Goal: Transaction & Acquisition: Purchase product/service

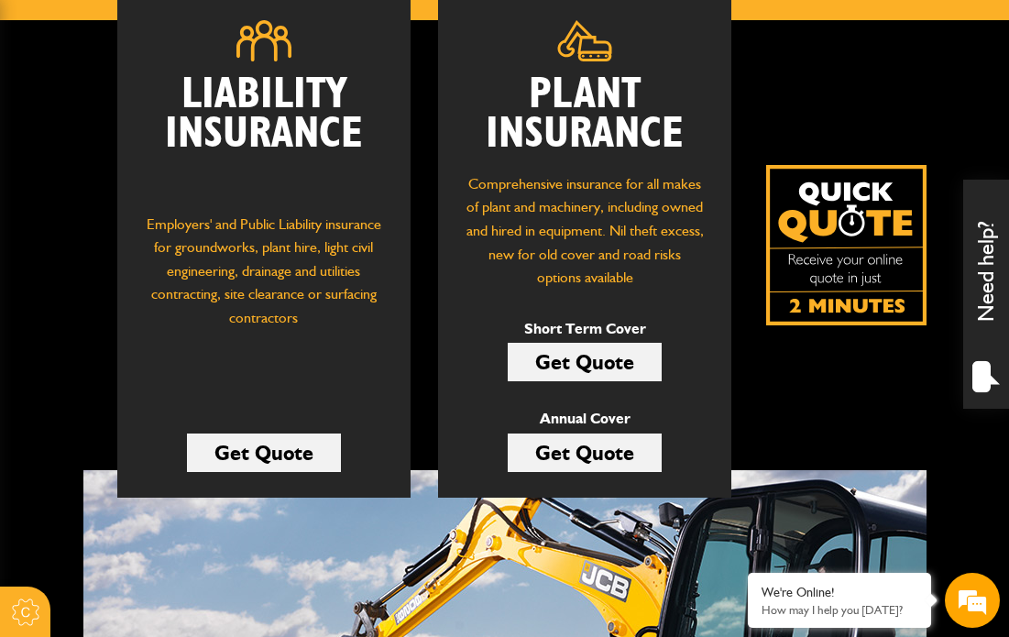
scroll to position [290, 0]
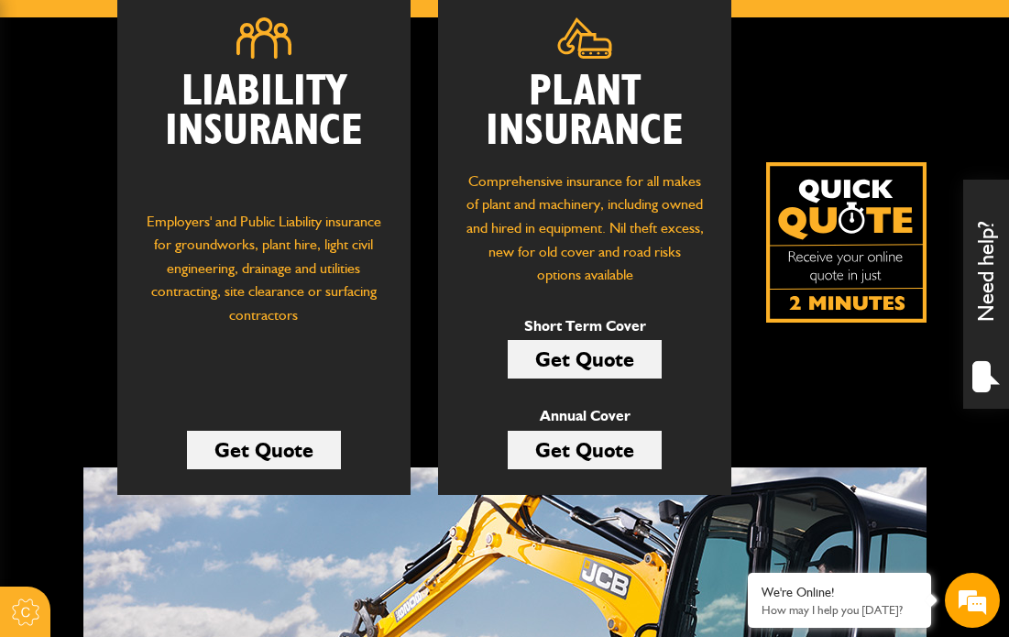
click at [596, 368] on link "Get Quote" at bounding box center [585, 359] width 154 height 39
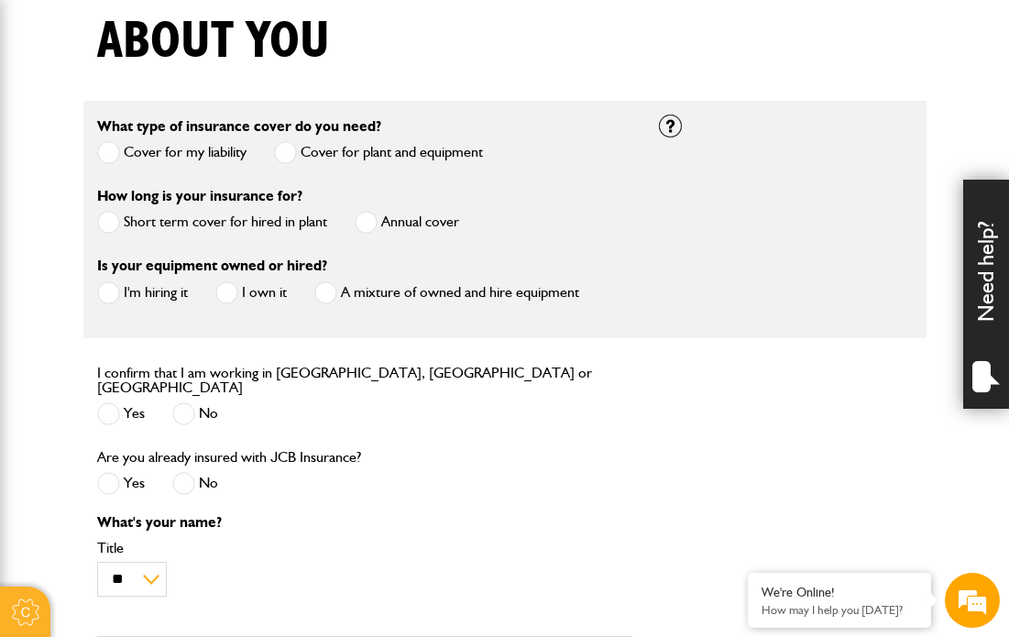
scroll to position [468, 0]
click at [106, 225] on span at bounding box center [108, 221] width 23 height 23
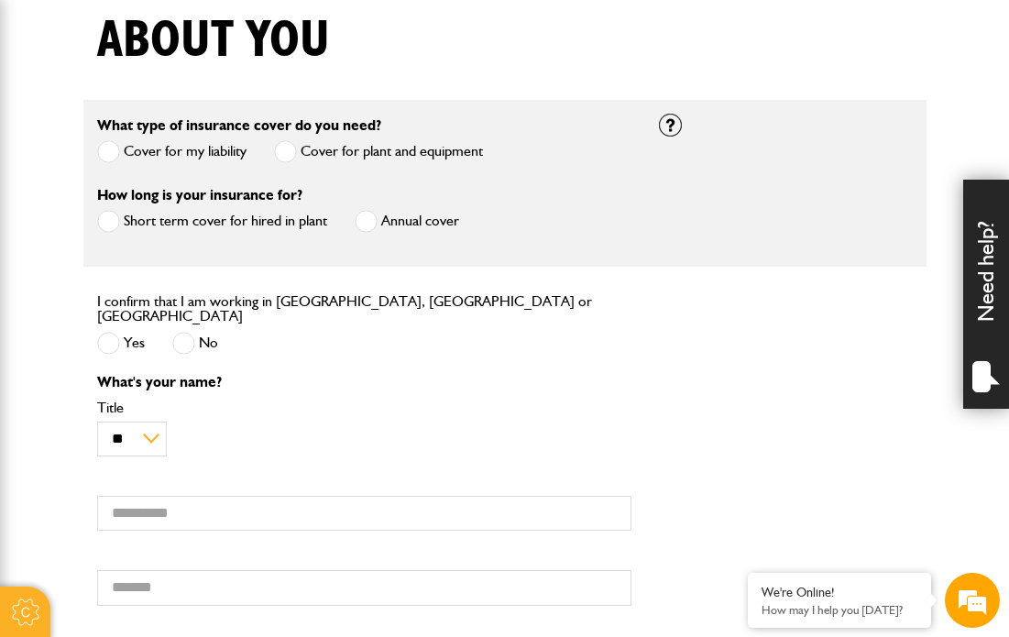
click at [116, 336] on span at bounding box center [108, 343] width 23 height 23
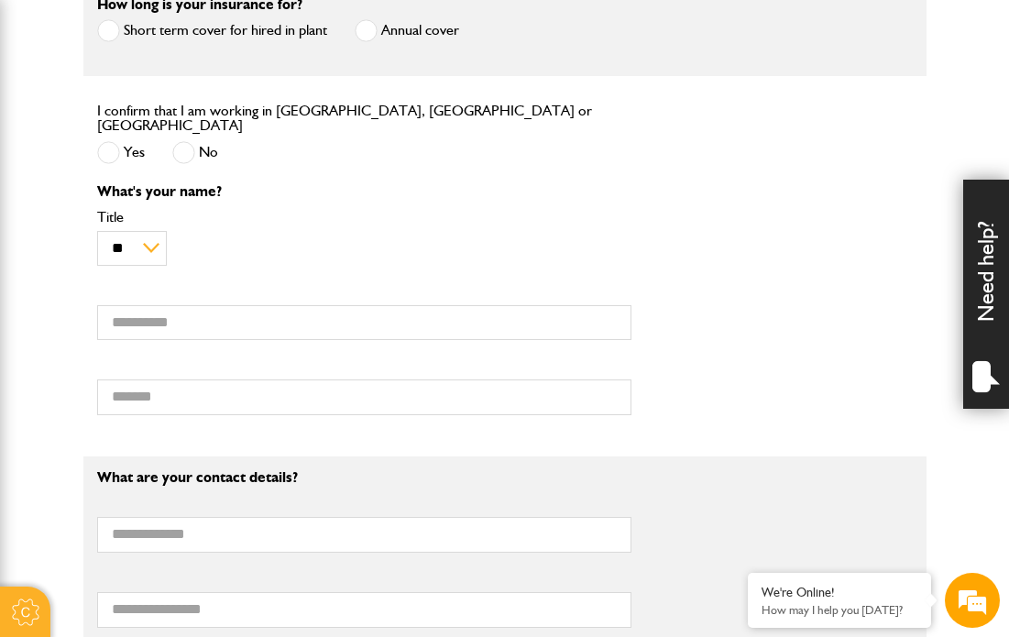
scroll to position [662, 0]
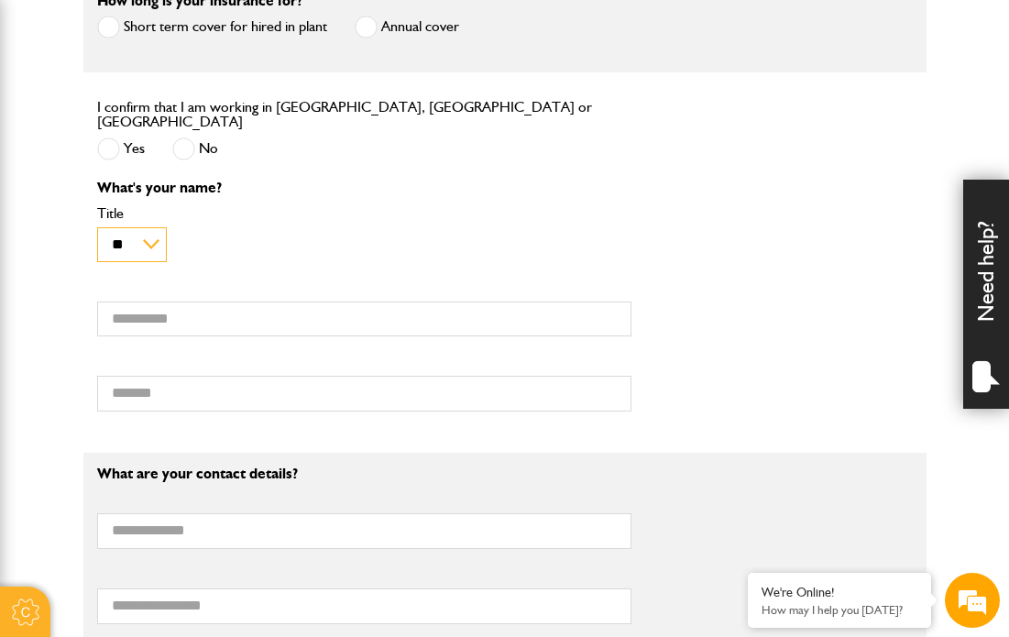
select select "*"
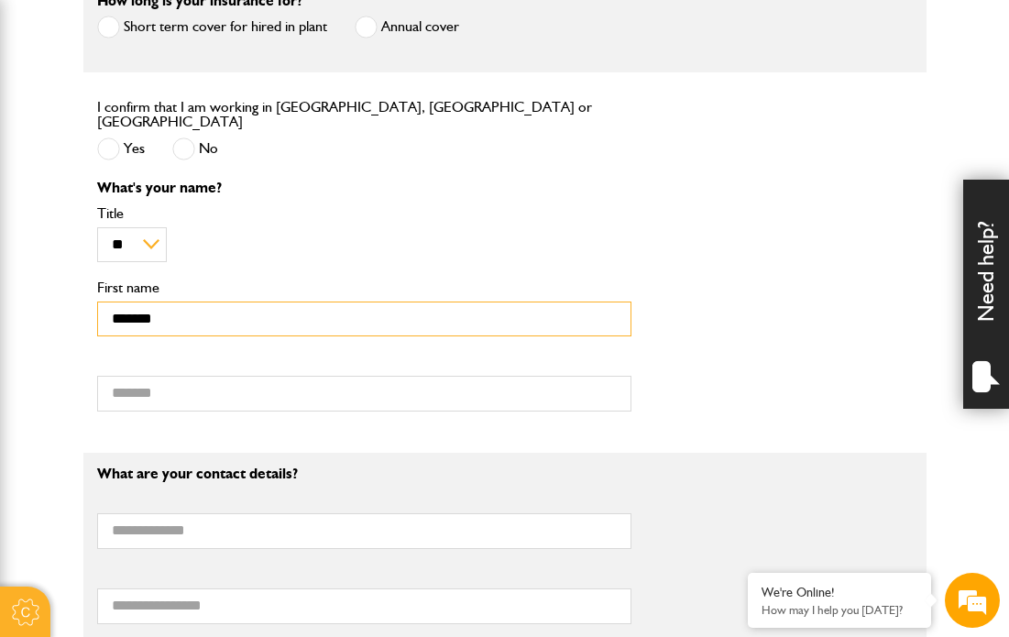
type input "*******"
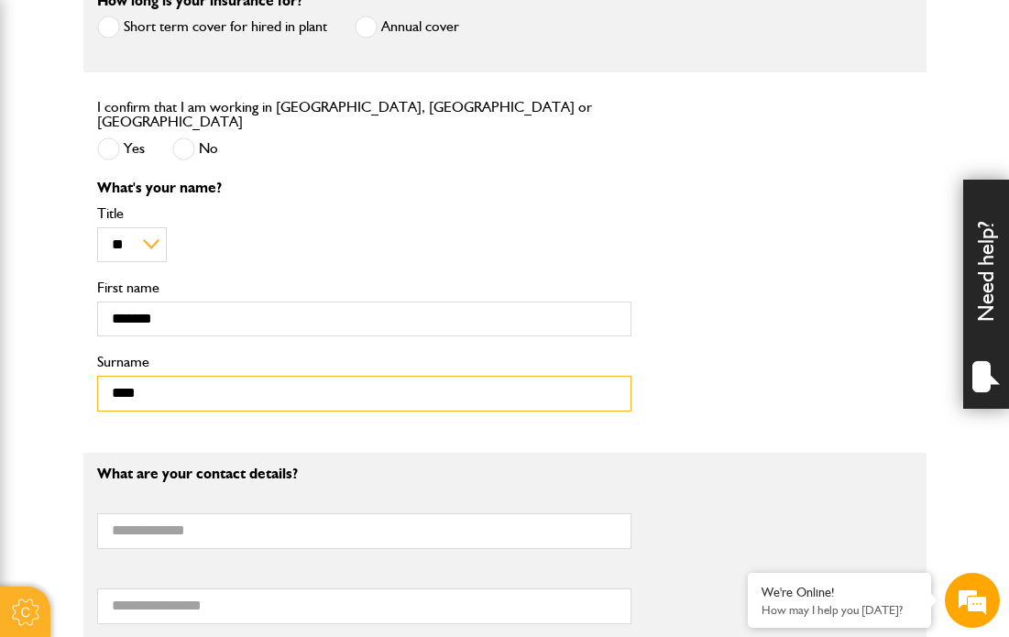
type input "*********"
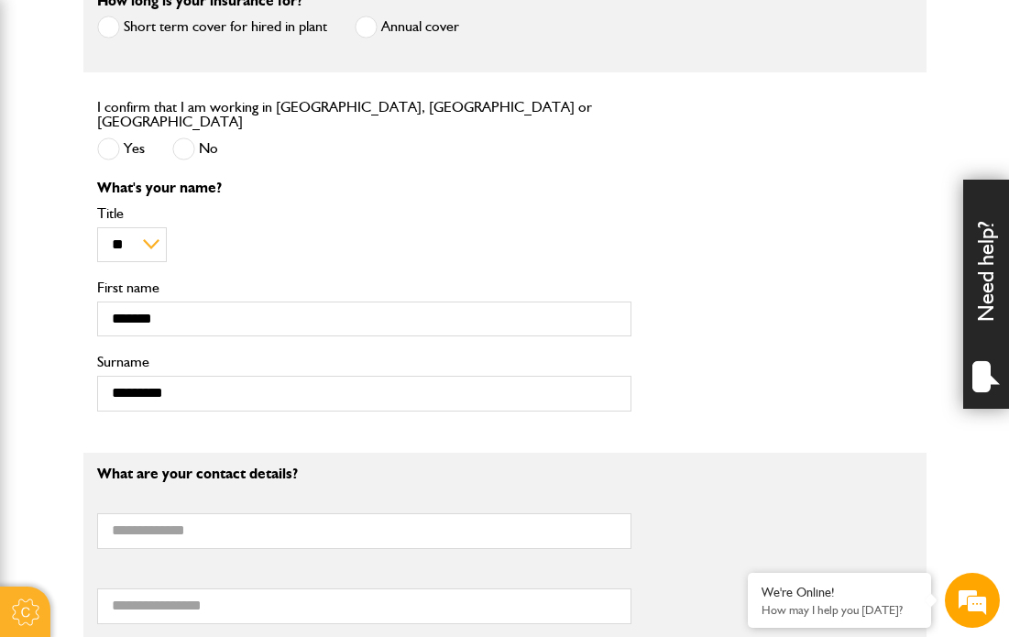
type input "**********"
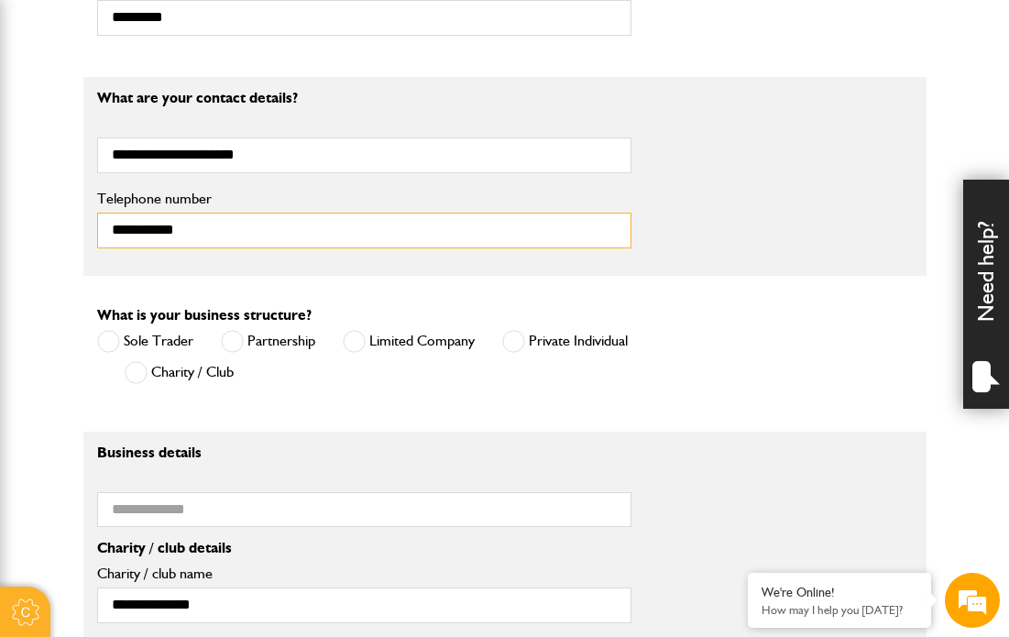
scroll to position [1045, 0]
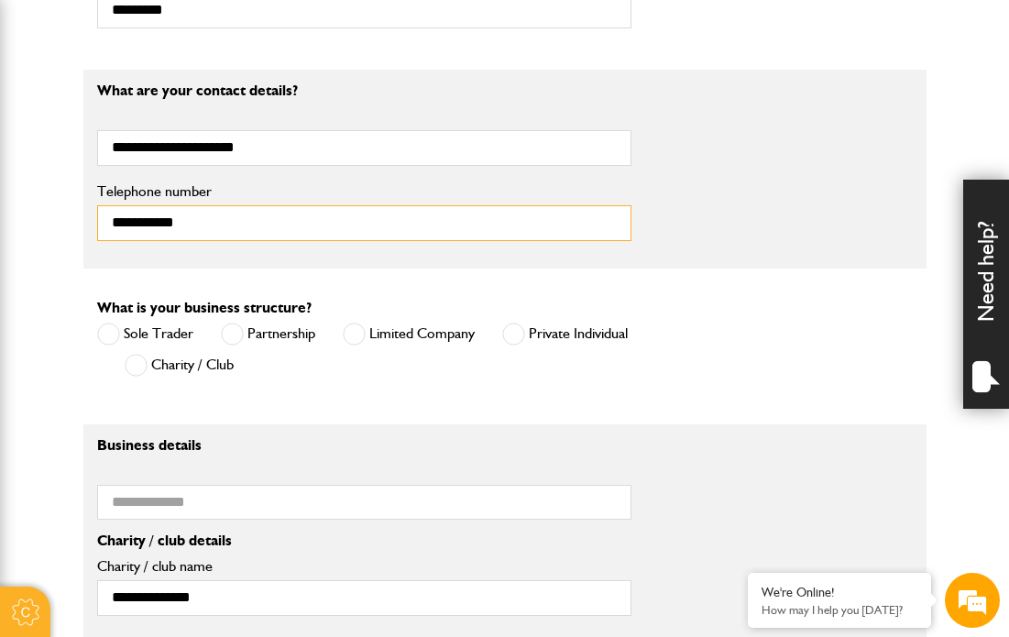
type input "**********"
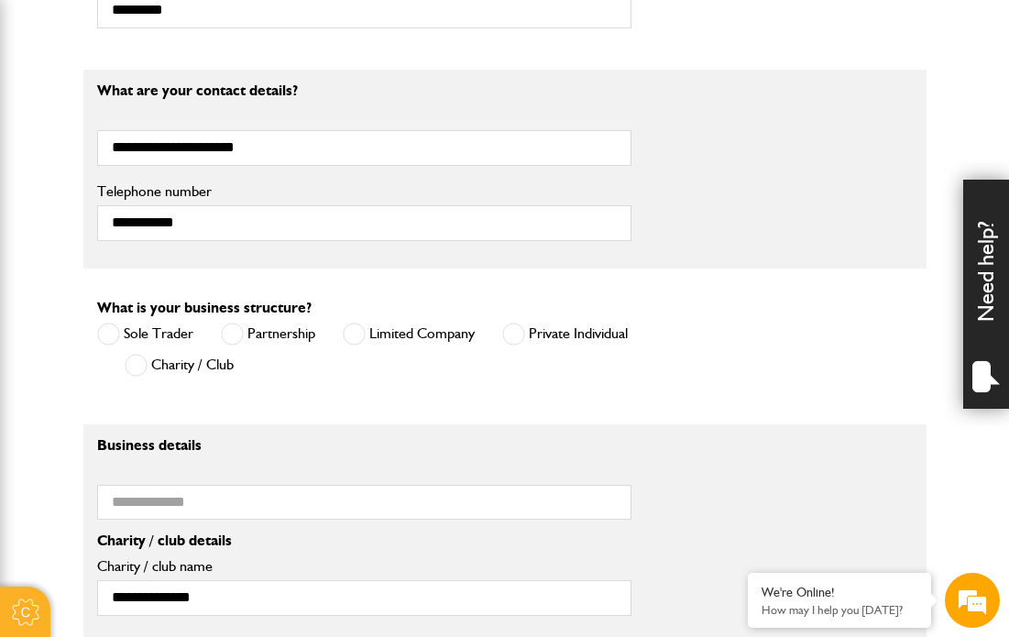
click at [521, 346] on span at bounding box center [513, 334] width 23 height 23
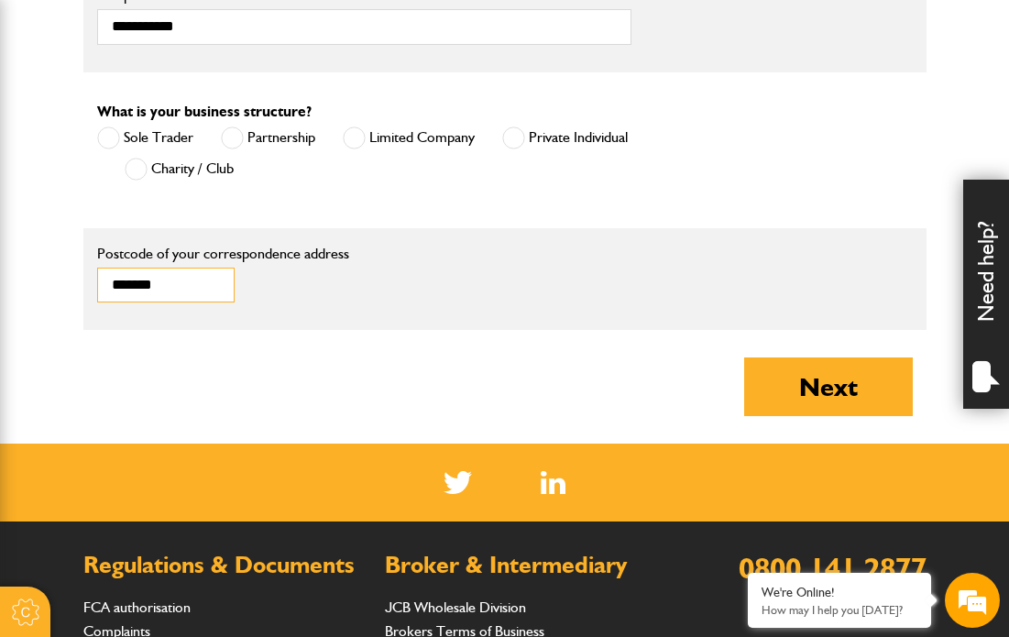
scroll to position [1271, 0]
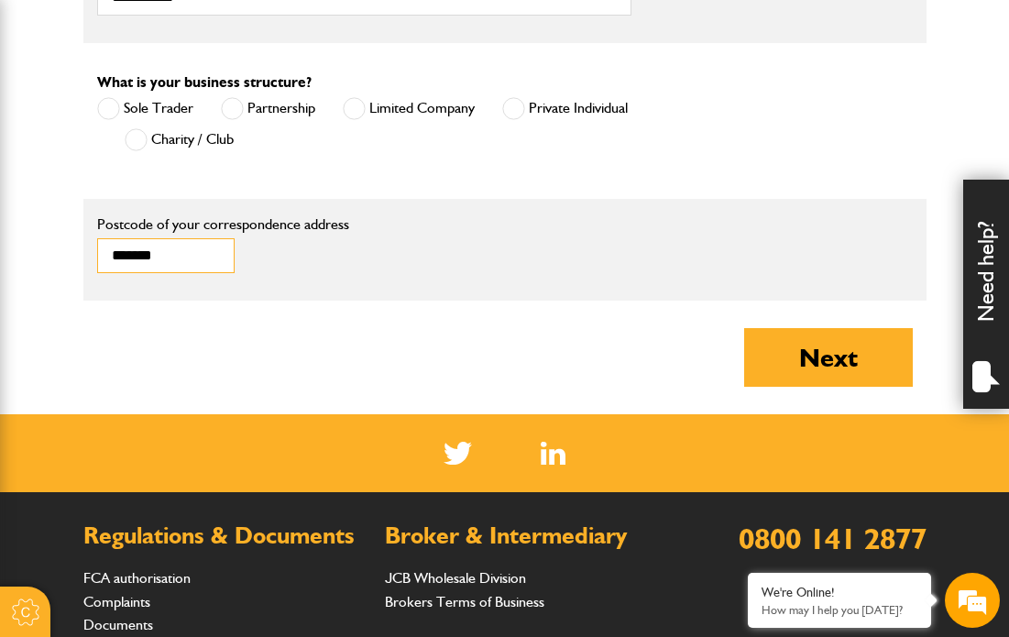
type input "*******"
click at [826, 374] on button "Next" at bounding box center [828, 357] width 169 height 59
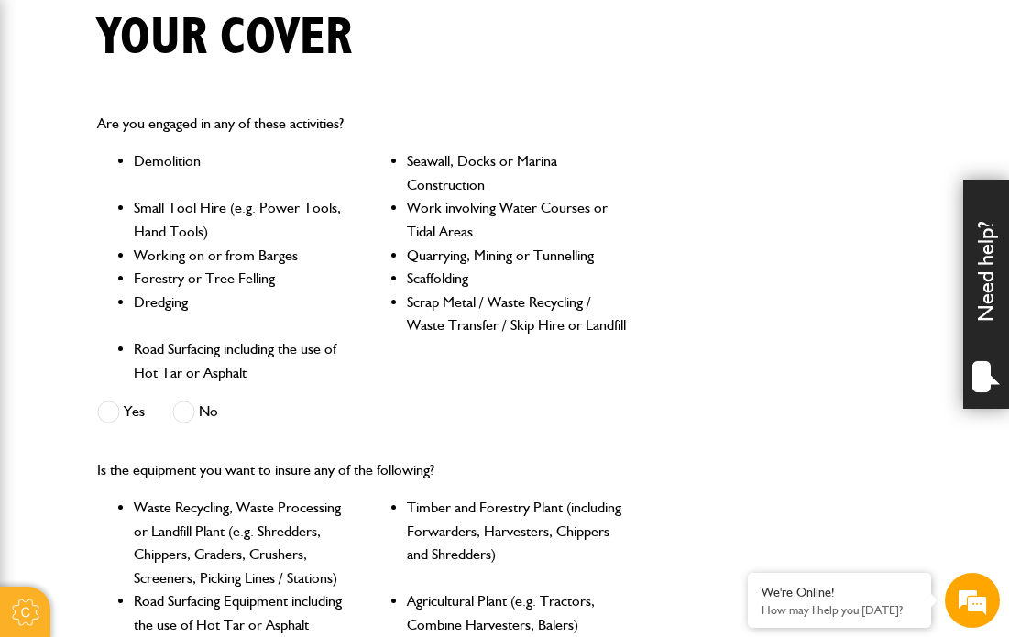
scroll to position [471, 0]
click at [189, 407] on span at bounding box center [183, 411] width 23 height 23
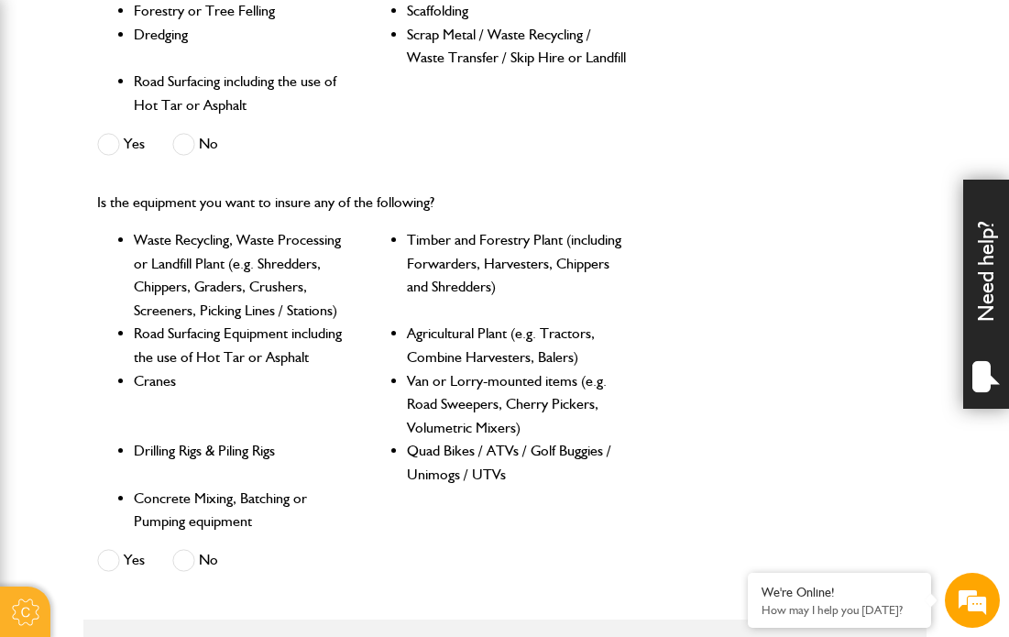
scroll to position [0, 0]
click at [184, 549] on span at bounding box center [183, 560] width 23 height 23
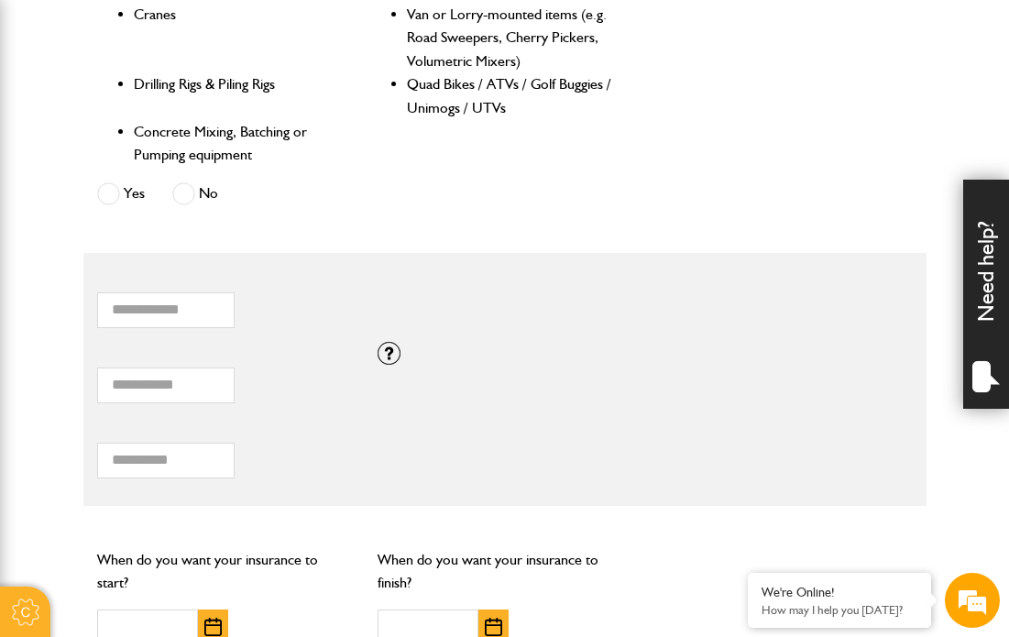
scroll to position [1108, 0]
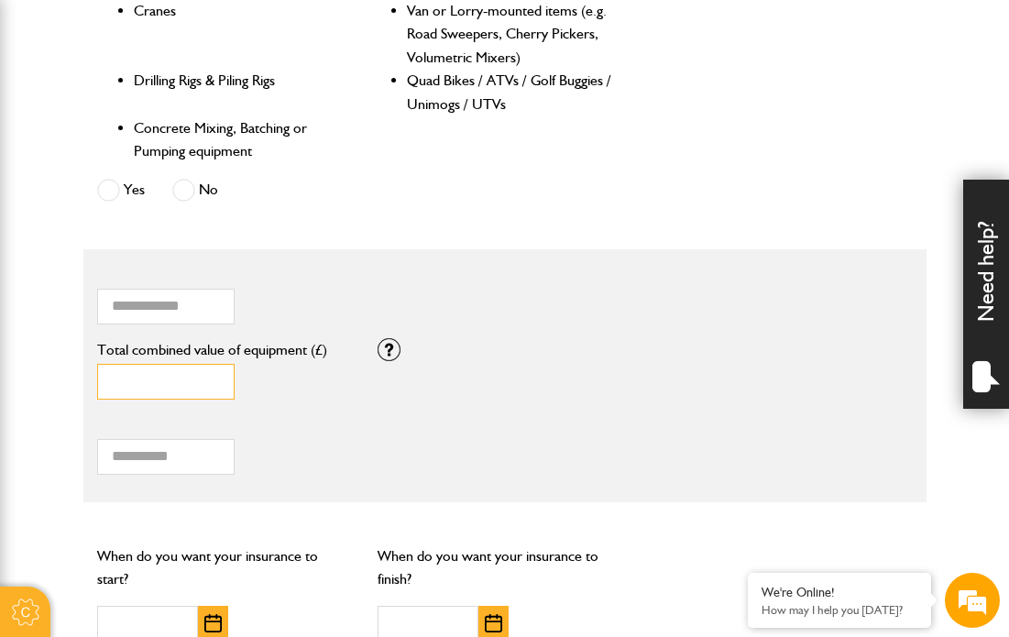
type input "*"
click at [213, 372] on input "*" at bounding box center [166, 382] width 138 height 36
type input "*****"
click at [249, 441] on div "Total hiring fees Please enter a minimum value of 25 for total hiring fees." at bounding box center [237, 446] width 280 height 57
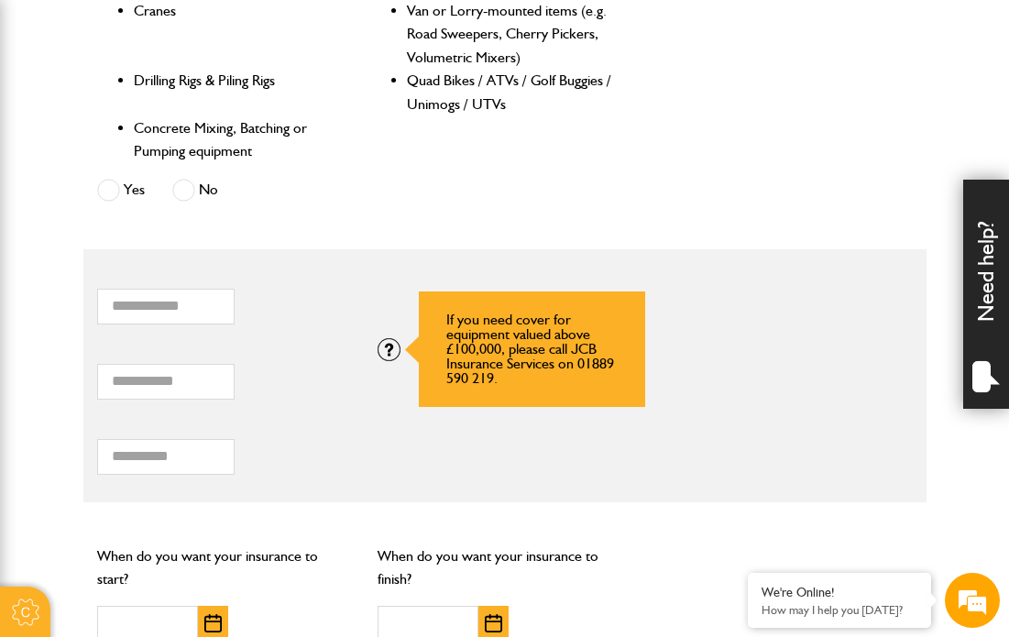
click at [387, 341] on div at bounding box center [389, 349] width 23 height 23
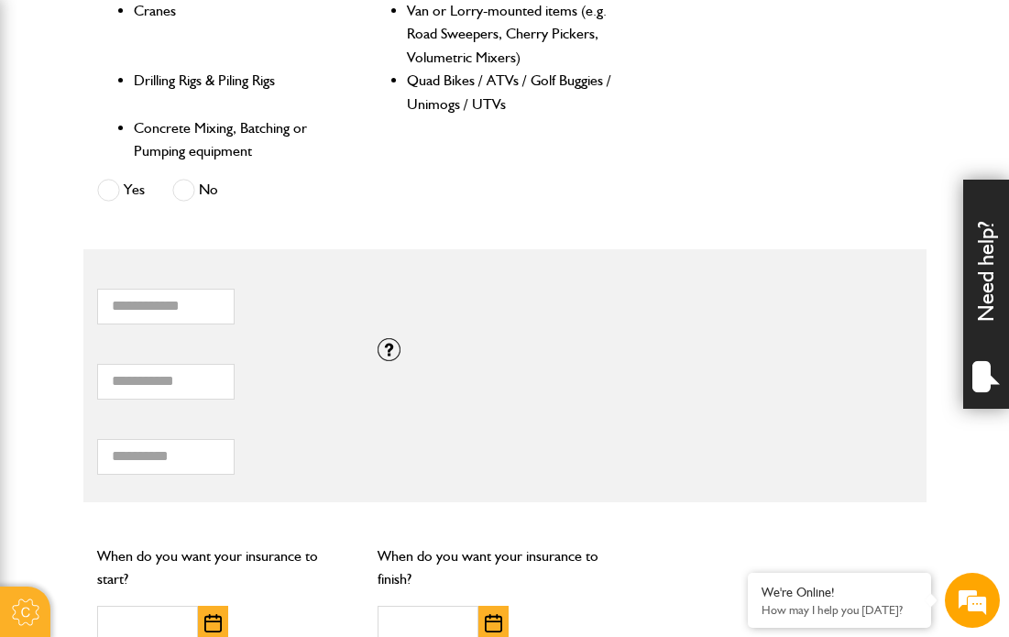
click at [277, 472] on div "Total hiring fees Please enter a minimum value of 25 for total hiring fees." at bounding box center [237, 446] width 280 height 57
click at [214, 453] on input "**" at bounding box center [166, 457] width 138 height 36
type input "*"
type input "***"
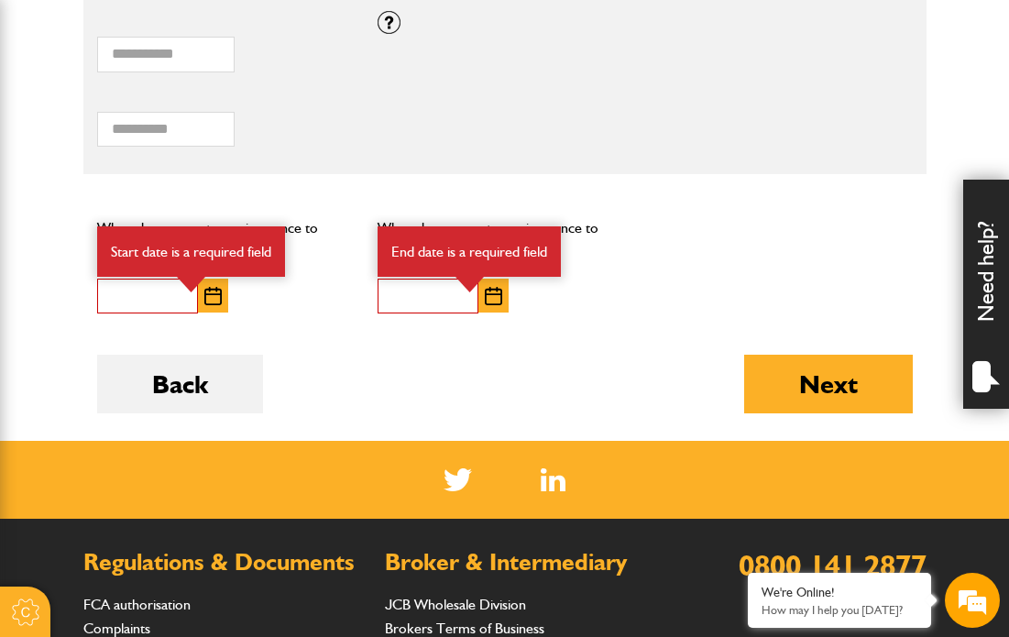
scroll to position [1559, 0]
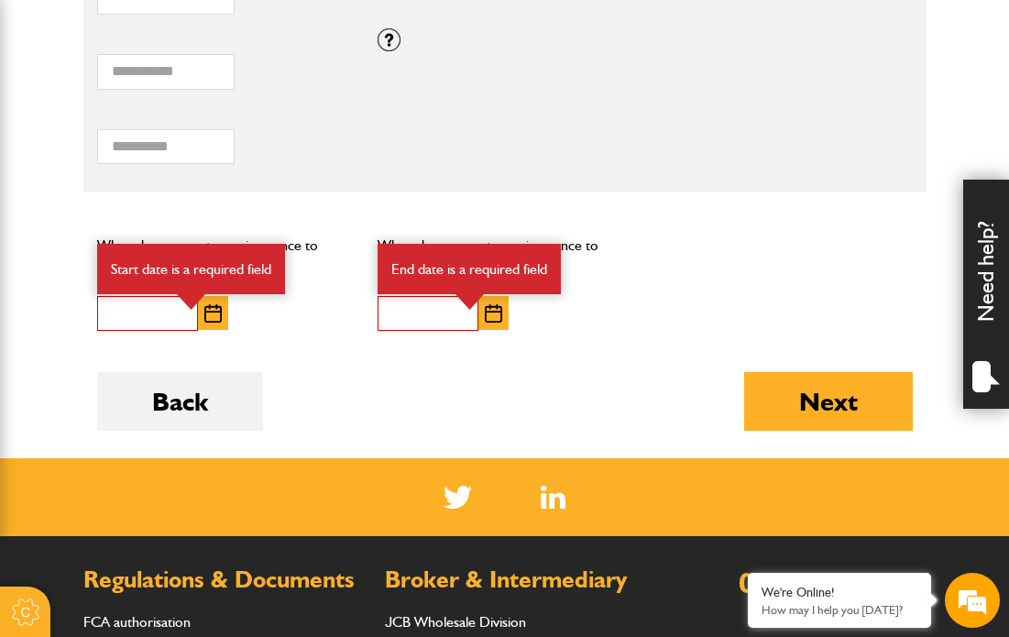
click at [216, 311] on img "button" at bounding box center [212, 313] width 17 height 18
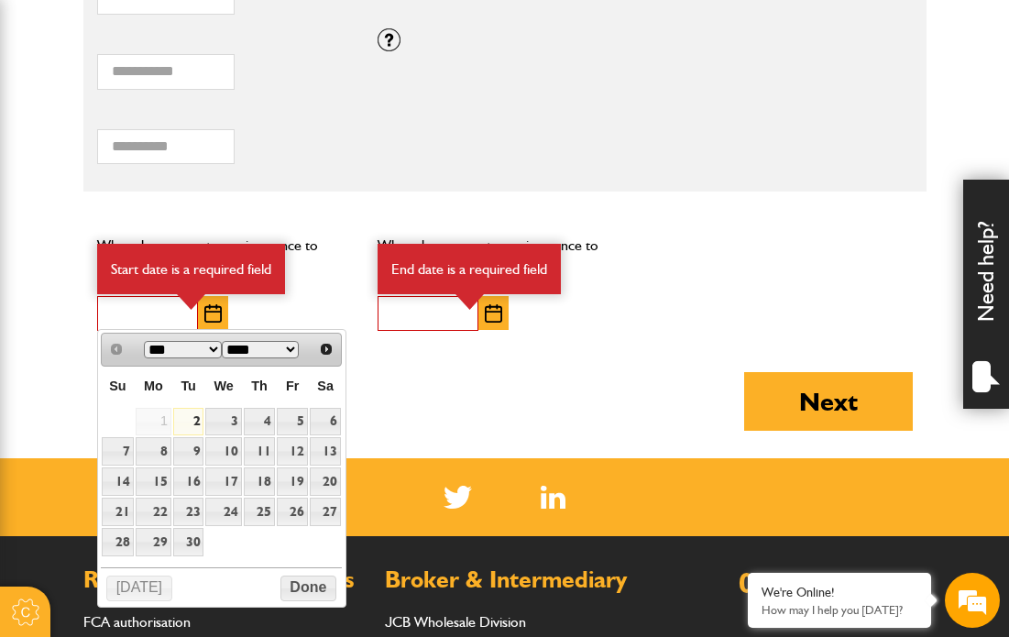
scroll to position [0, 0]
click at [270, 418] on link "4" at bounding box center [259, 422] width 31 height 28
type input "**********"
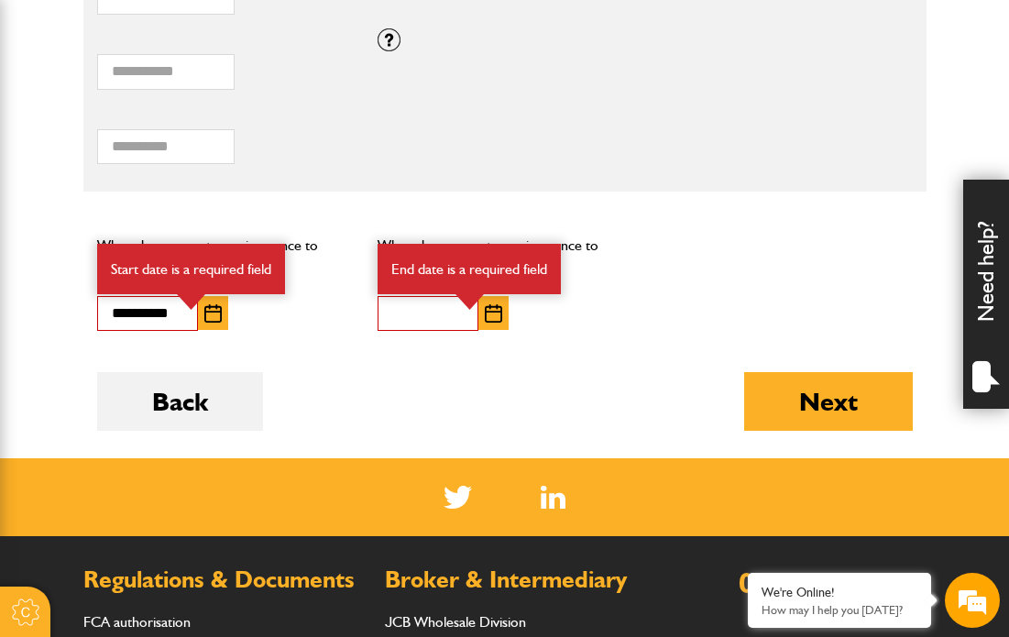
click at [496, 318] on img "button" at bounding box center [493, 313] width 17 height 18
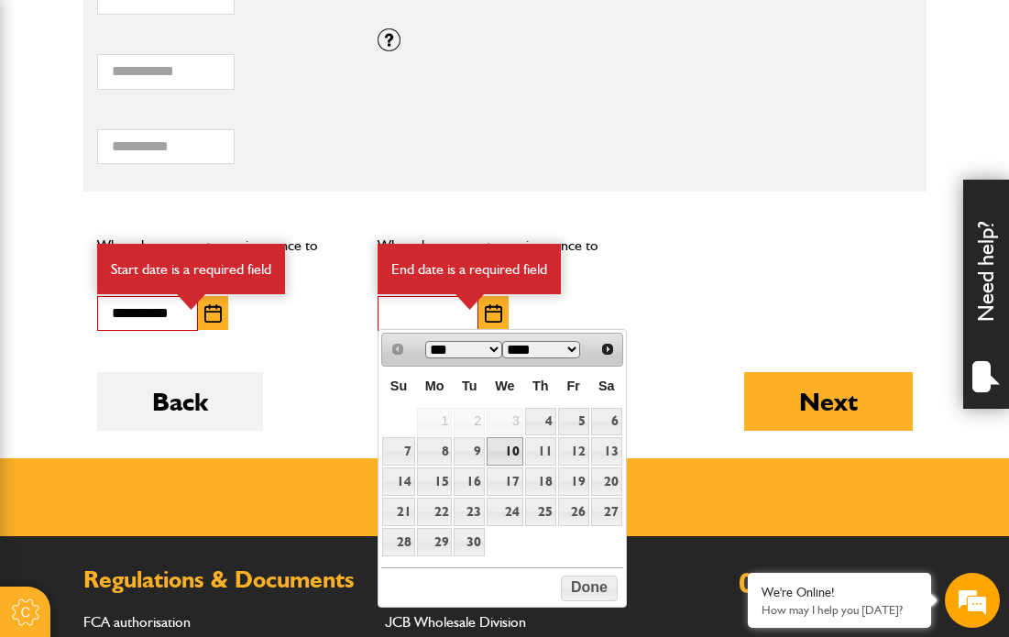
click at [511, 448] on link "10" at bounding box center [505, 451] width 36 height 28
type input "**********"
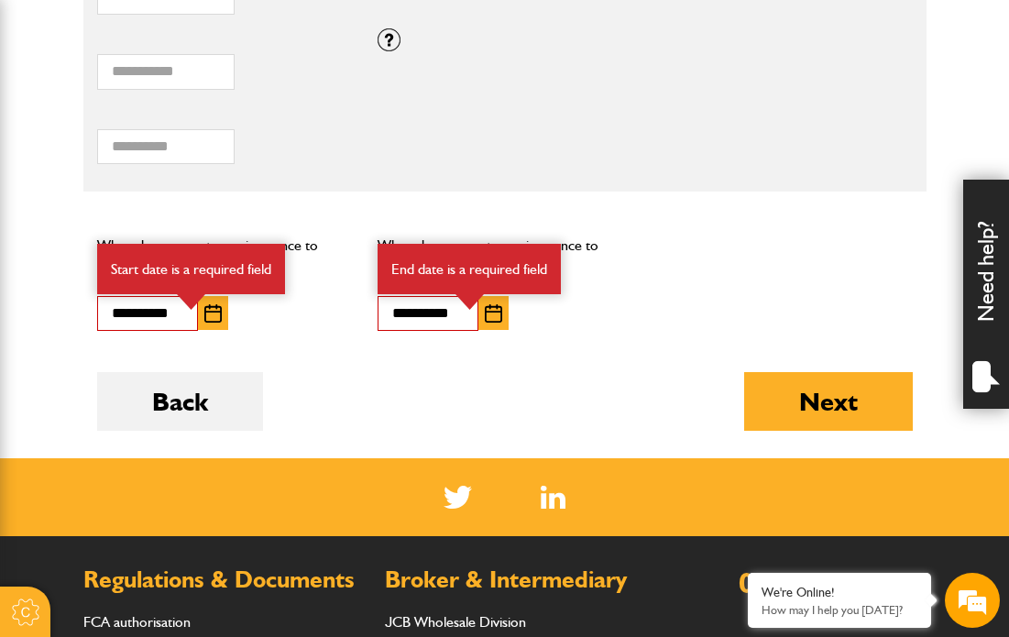
click at [588, 401] on div "Back Next" at bounding box center [505, 415] width 816 height 86
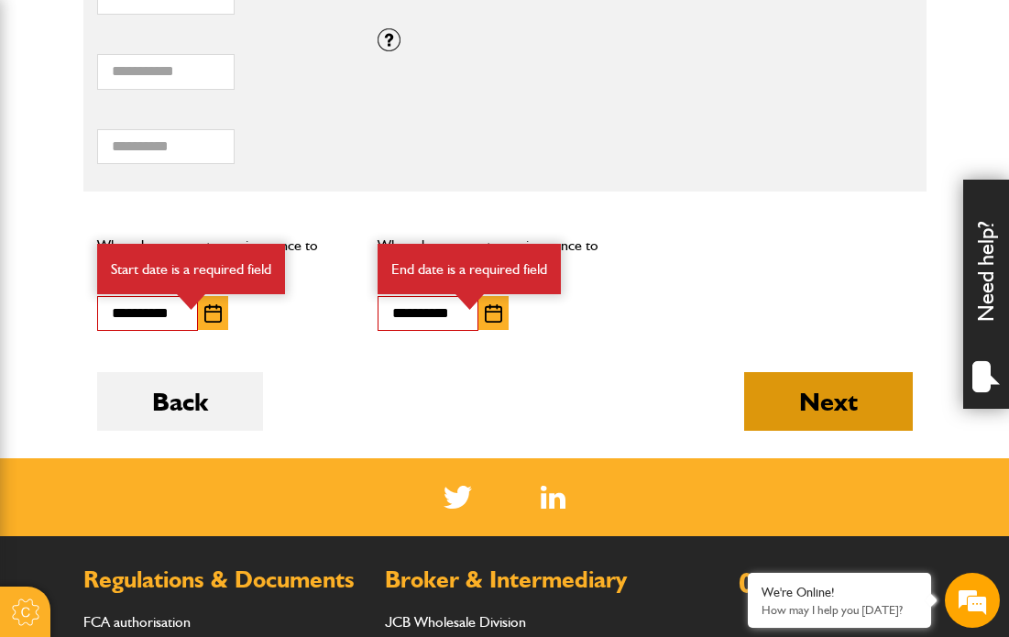
click at [840, 400] on button "Next" at bounding box center [828, 401] width 169 height 59
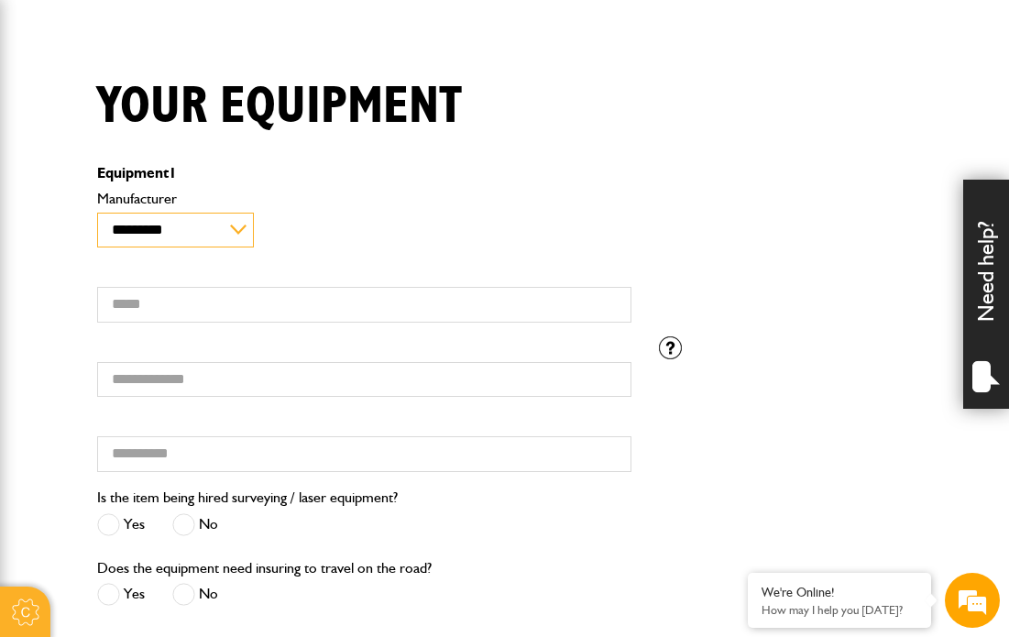
select select "**"
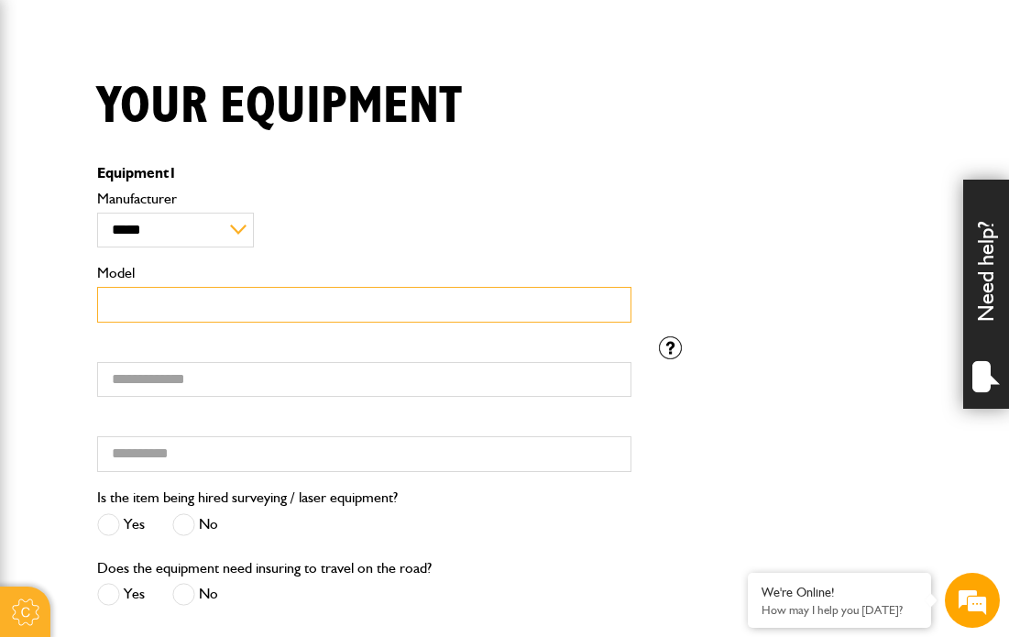
click at [161, 310] on input "Model" at bounding box center [364, 305] width 534 height 36
type input "*****"
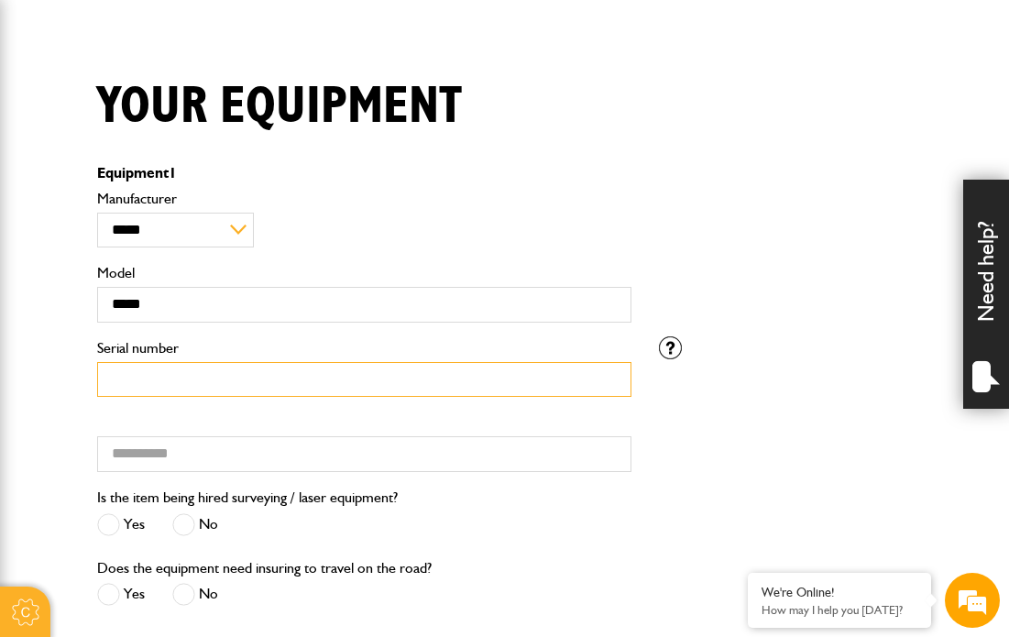
click at [188, 383] on input "Serial number" at bounding box center [364, 380] width 534 height 36
click at [169, 387] on input "**********" at bounding box center [364, 380] width 534 height 36
type input "**********"
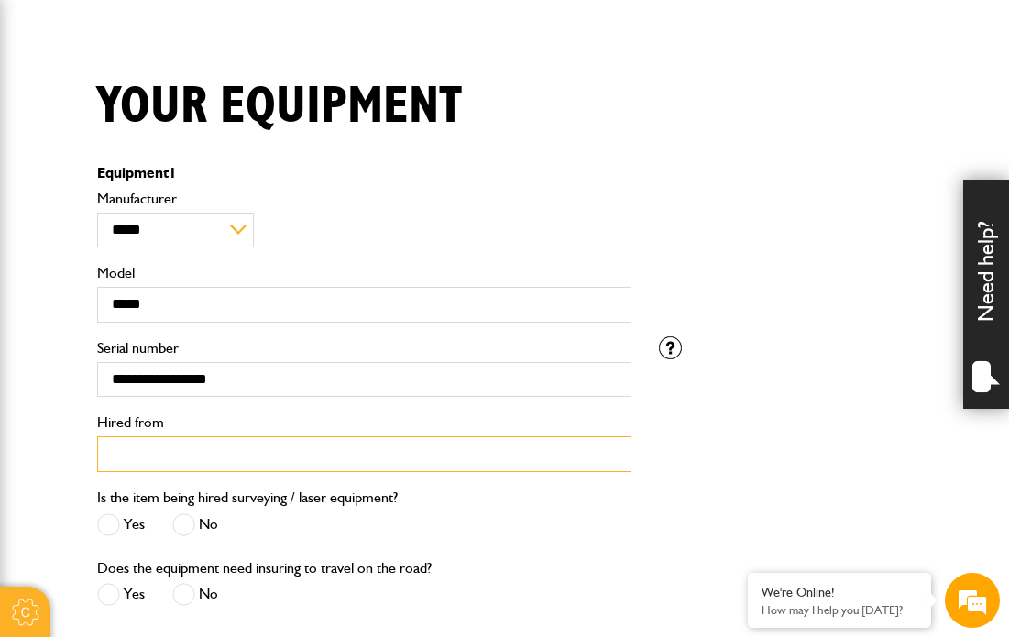
click at [159, 465] on input "Hired from" at bounding box center [364, 454] width 534 height 36
type input "*"
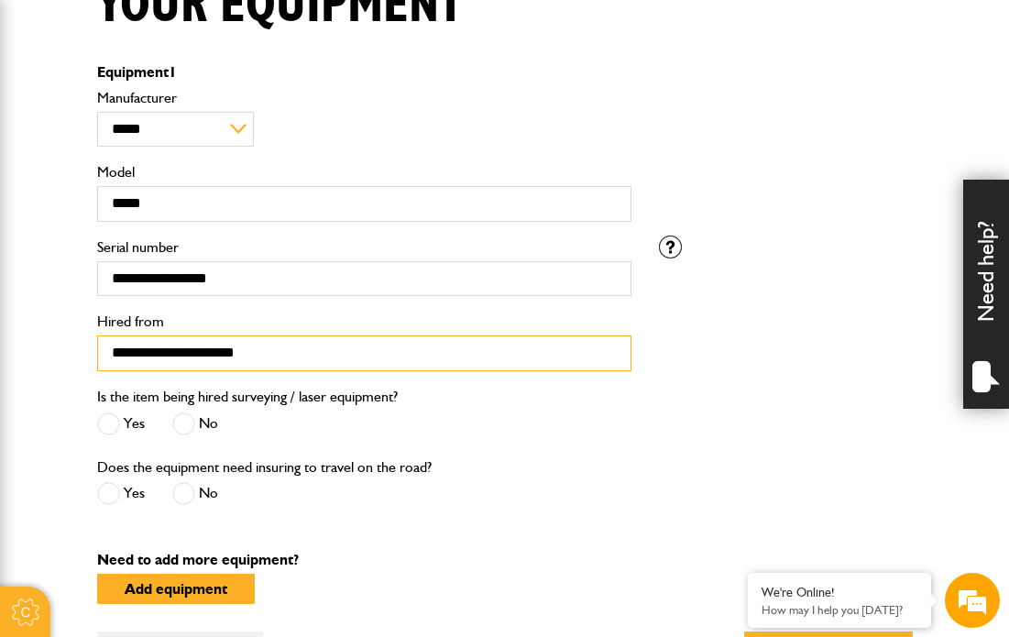
scroll to position [514, 0]
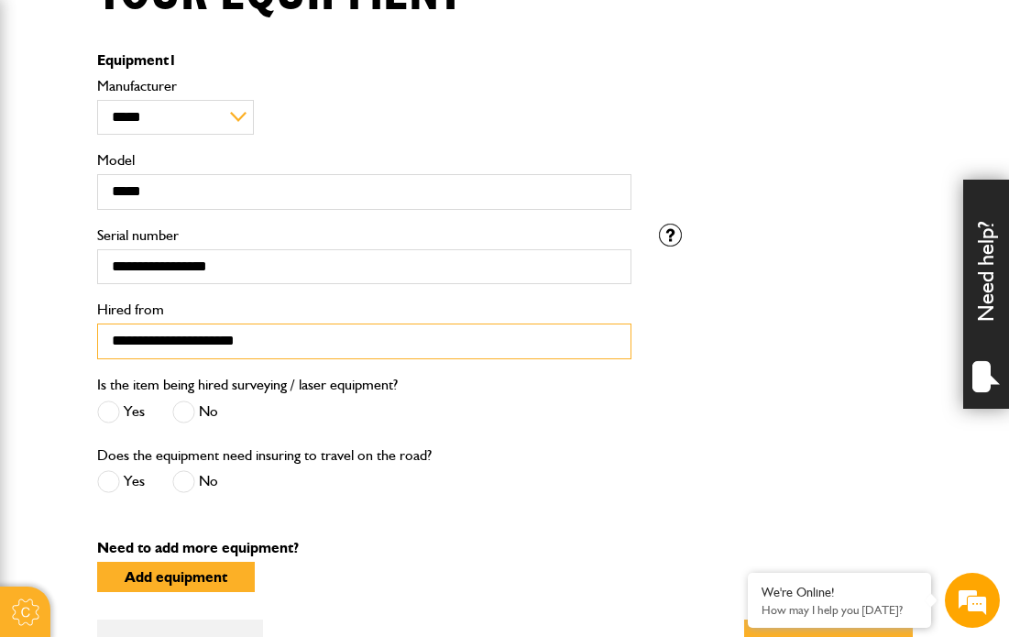
type input "**********"
click at [189, 424] on span at bounding box center [183, 412] width 23 height 23
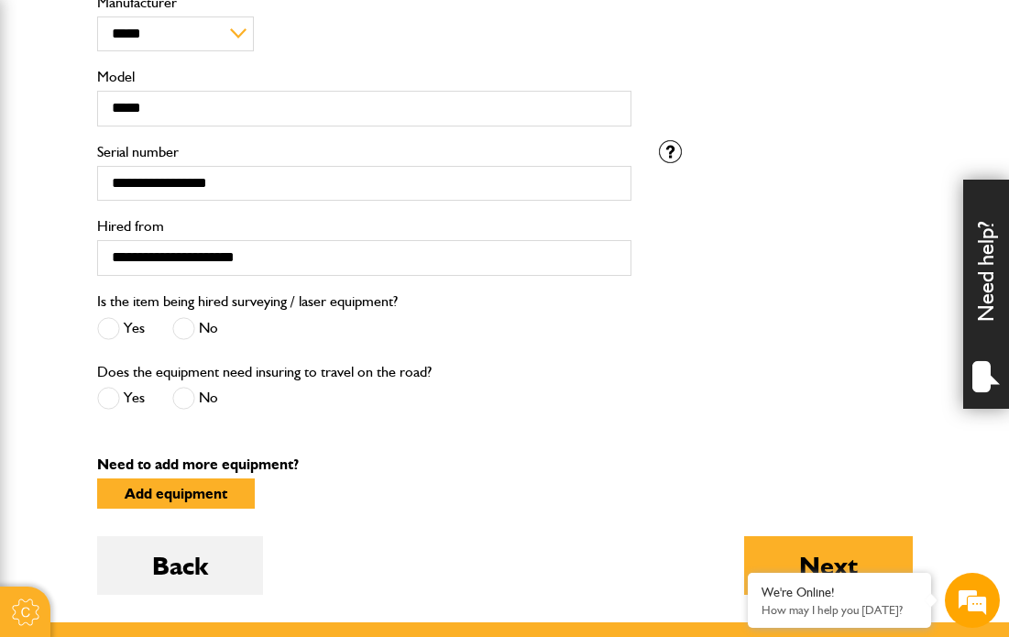
scroll to position [599, 0]
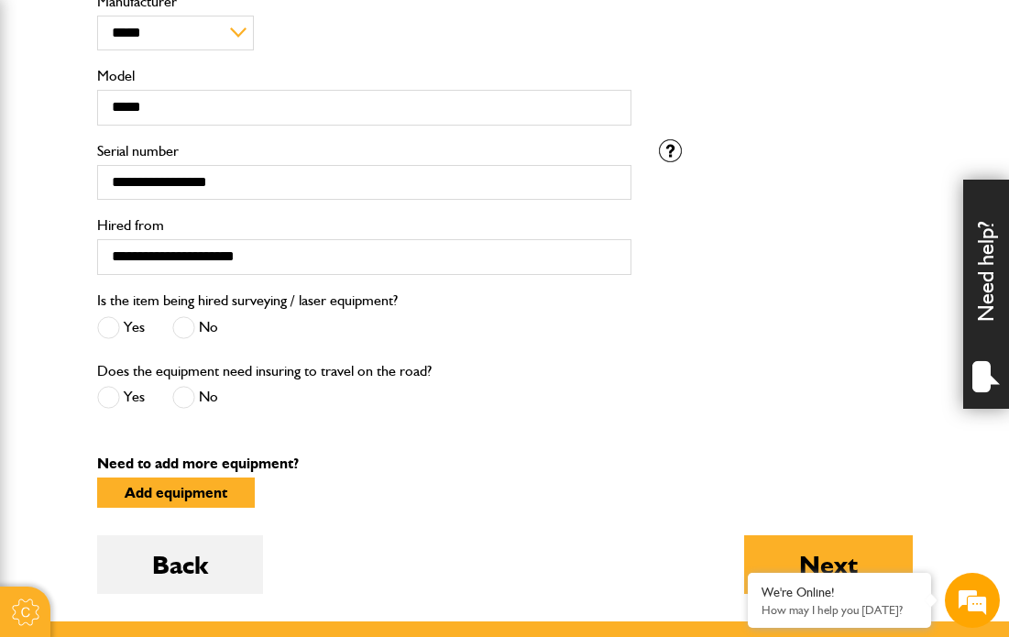
click at [188, 409] on span at bounding box center [183, 397] width 23 height 23
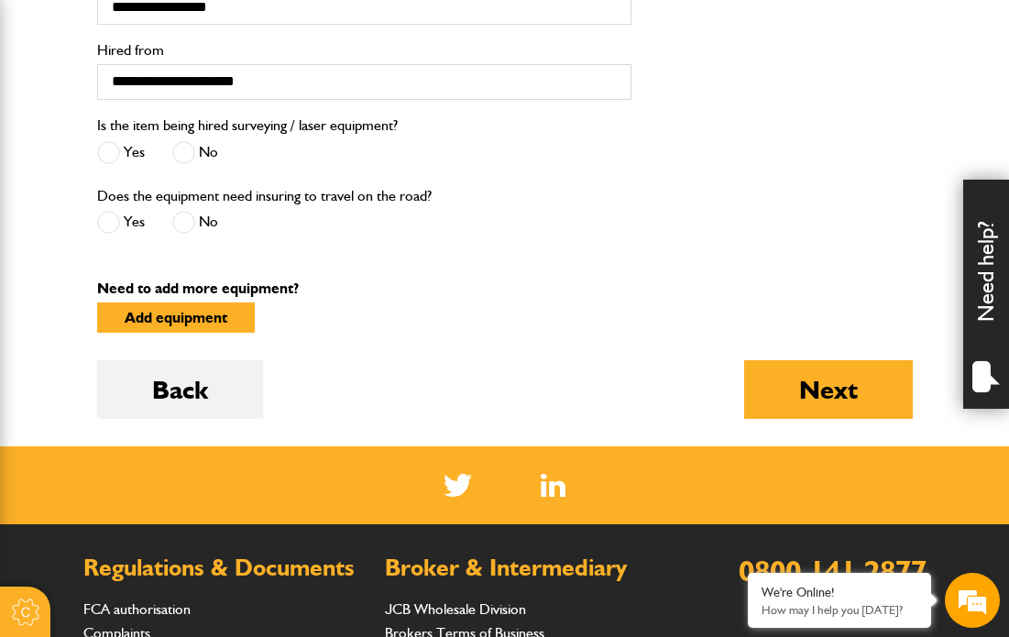
scroll to position [784, 0]
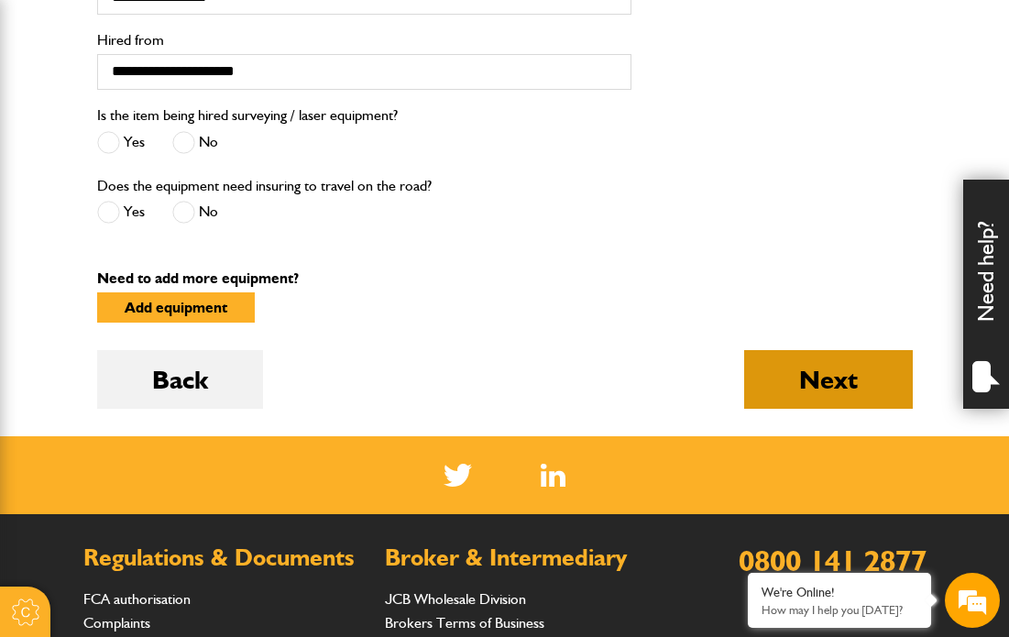
click at [853, 387] on button "Next" at bounding box center [828, 379] width 169 height 59
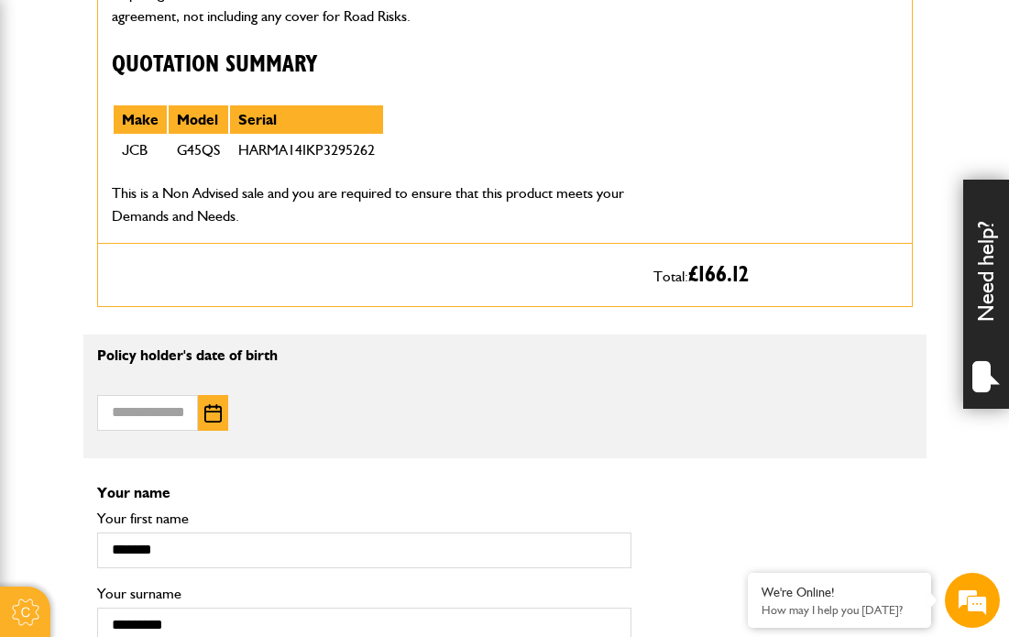
scroll to position [984, 0]
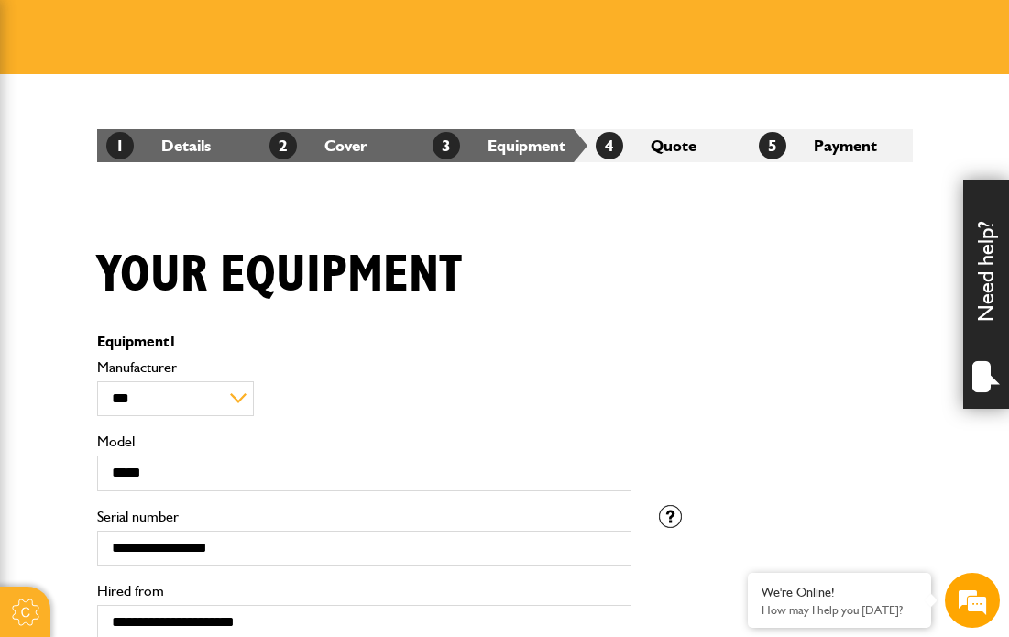
scroll to position [232, 0]
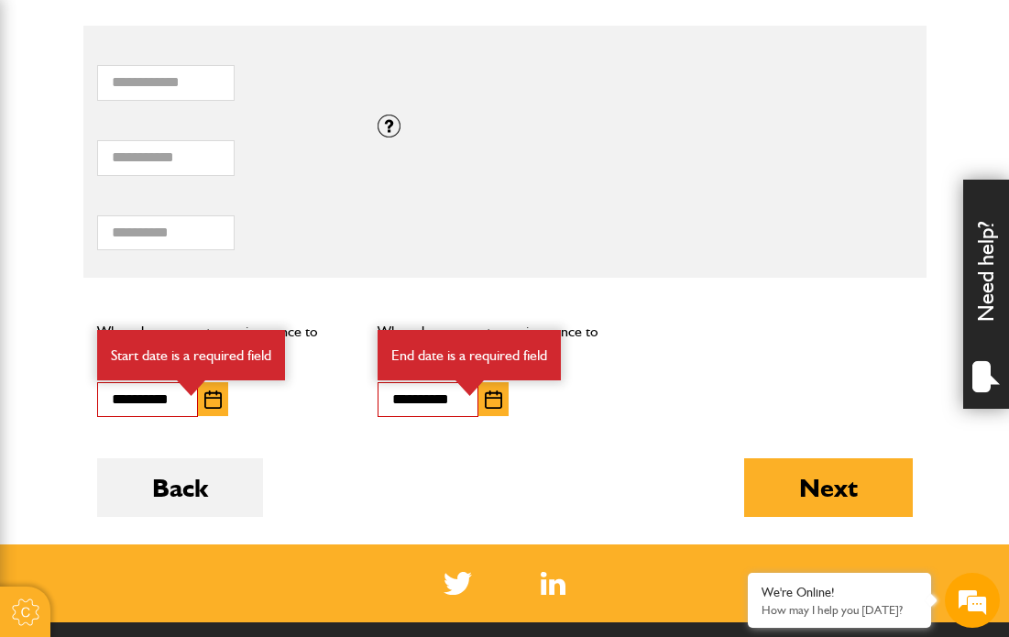
scroll to position [1476, 0]
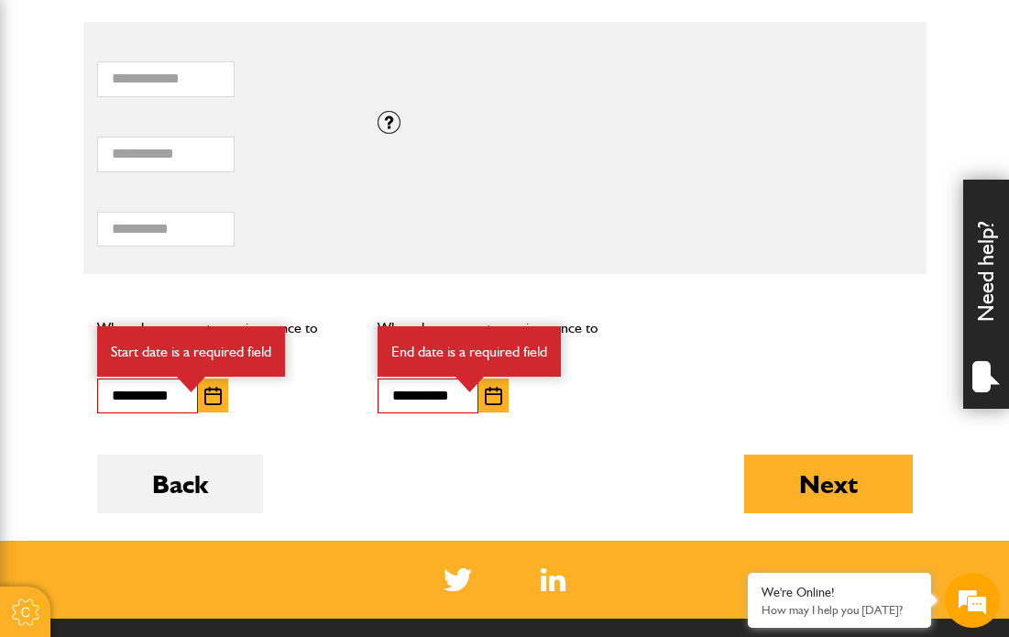
click at [490, 387] on img "button" at bounding box center [493, 396] width 17 height 18
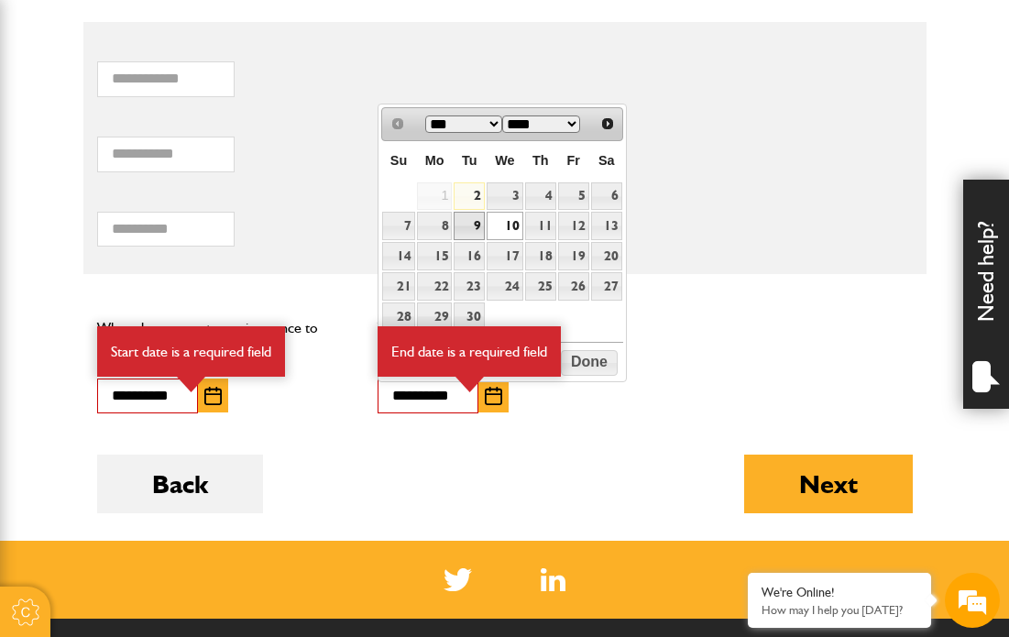
click at [476, 220] on link "9" at bounding box center [469, 226] width 31 height 28
type input "**********"
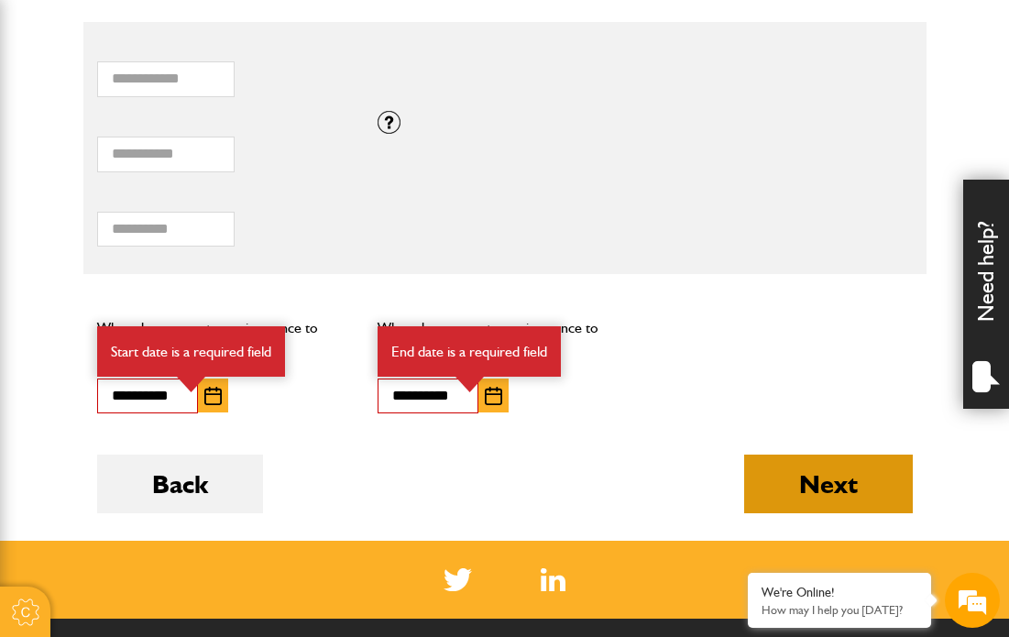
click at [853, 486] on button "Next" at bounding box center [828, 484] width 169 height 59
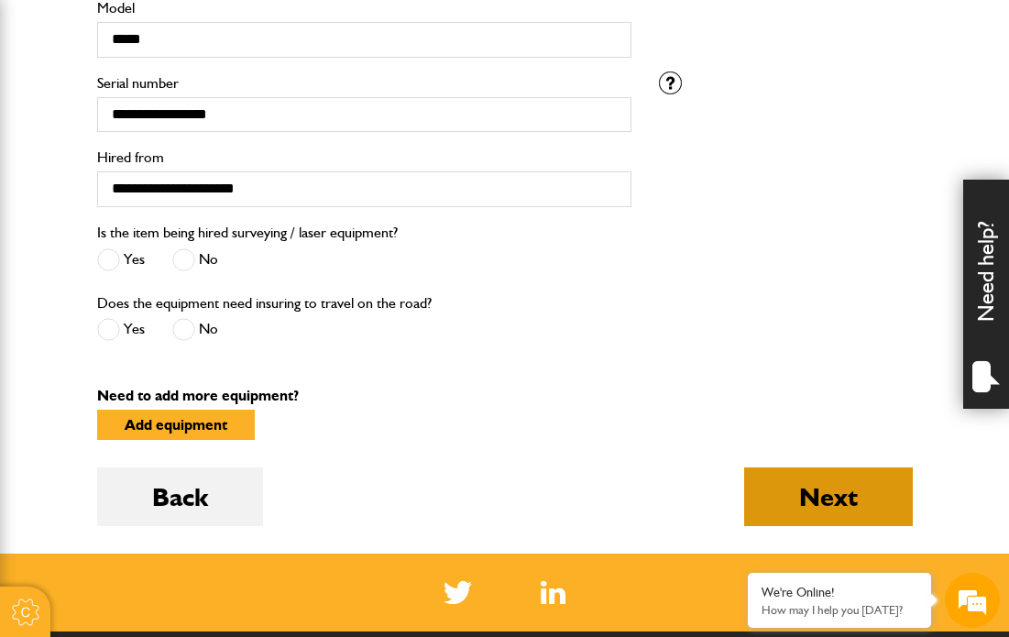
scroll to position [667, 0]
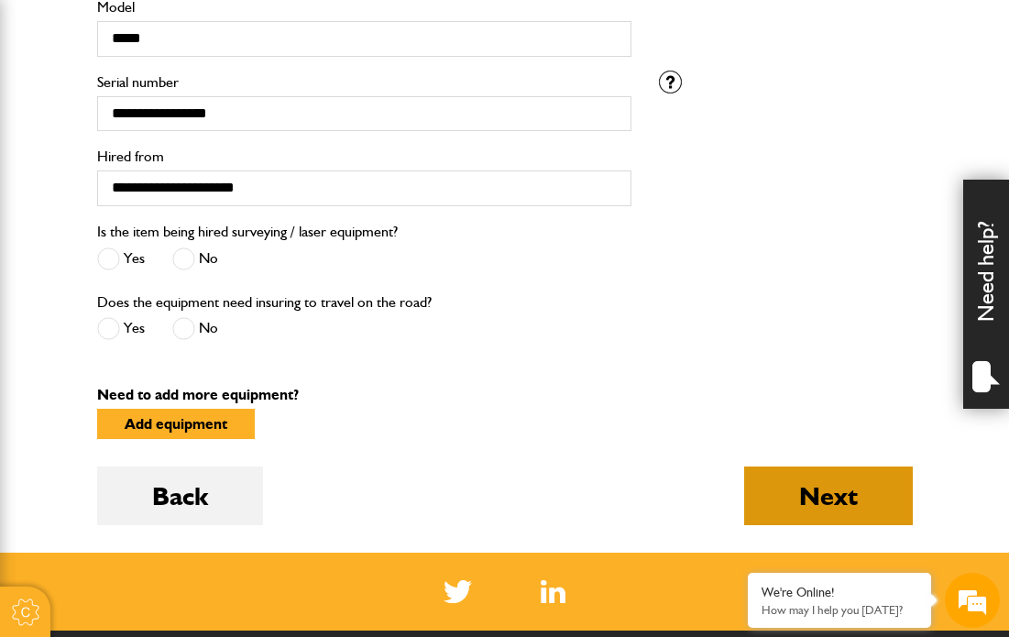
click at [845, 523] on button "Next" at bounding box center [828, 496] width 169 height 59
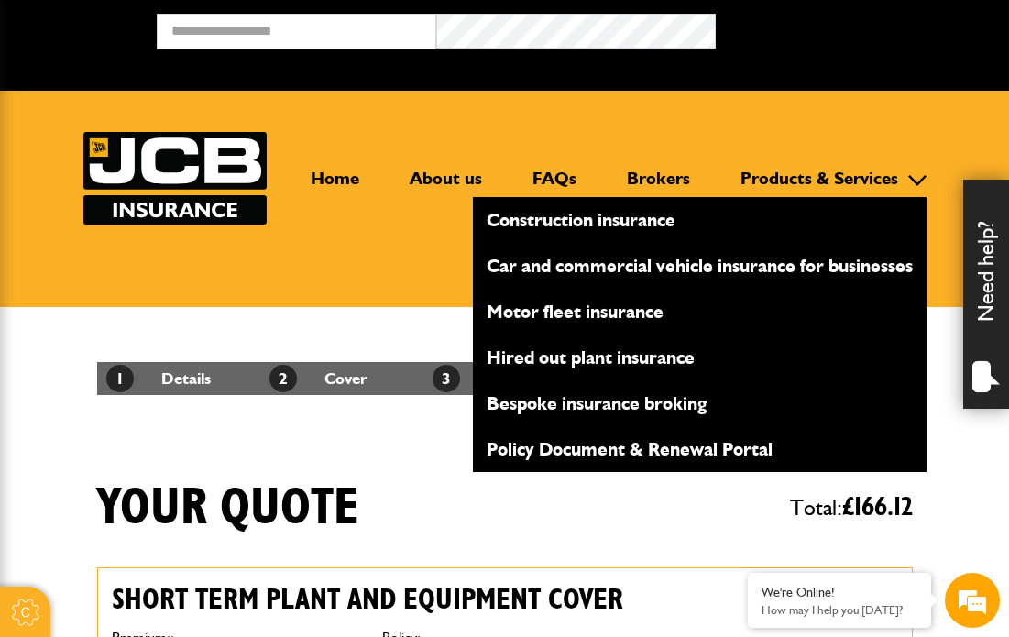
click at [619, 366] on link "Hired out plant insurance" at bounding box center [700, 357] width 454 height 31
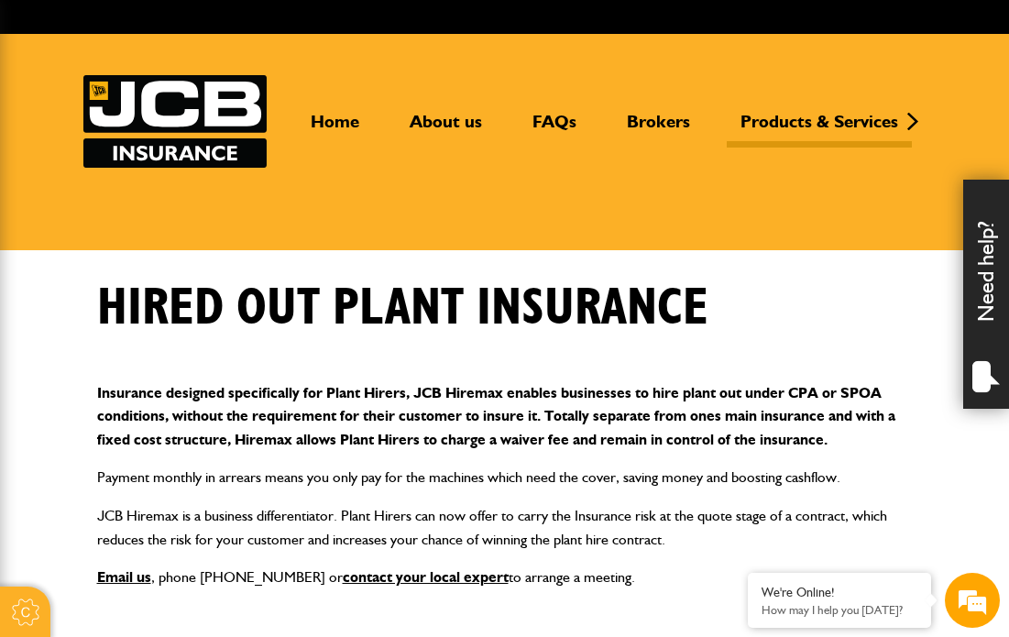
scroll to position [39, 0]
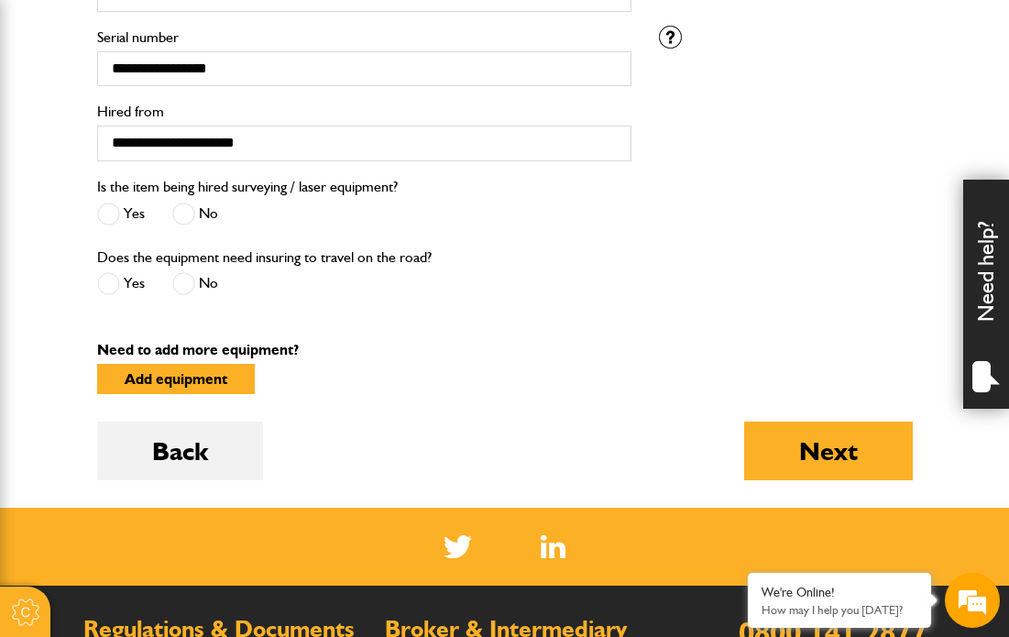
scroll to position [722, 0]
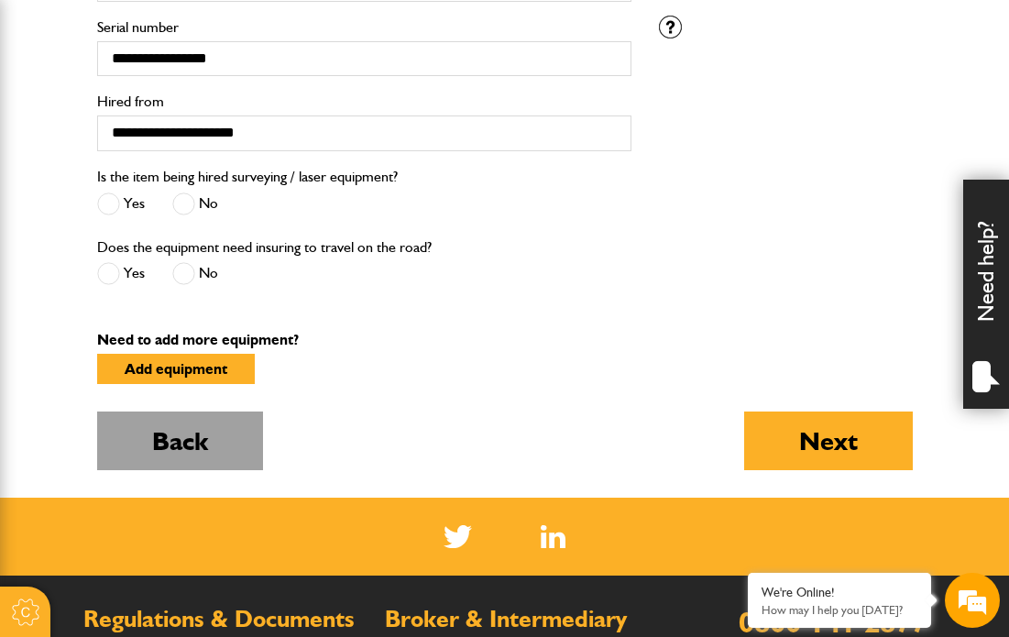
click at [215, 456] on button "Back" at bounding box center [180, 441] width 166 height 59
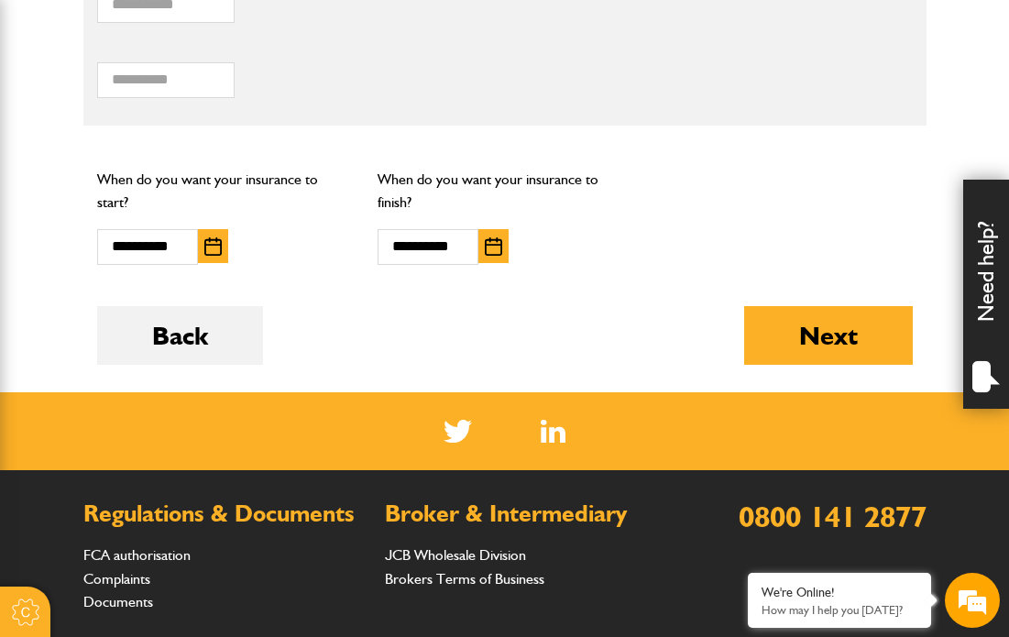
scroll to position [1405, 0]
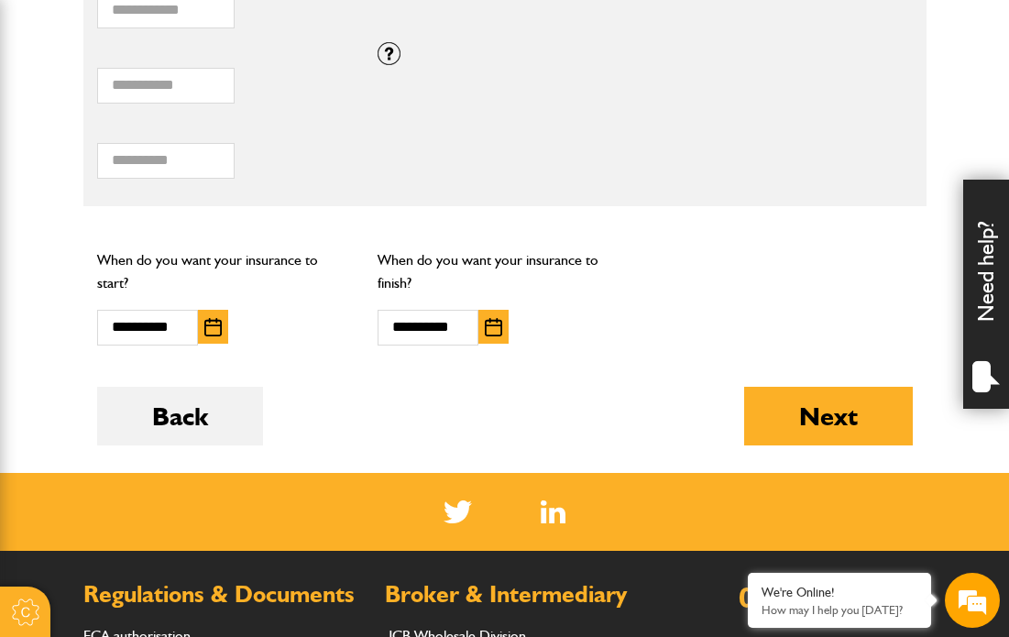
click at [498, 318] on img "button" at bounding box center [493, 327] width 17 height 18
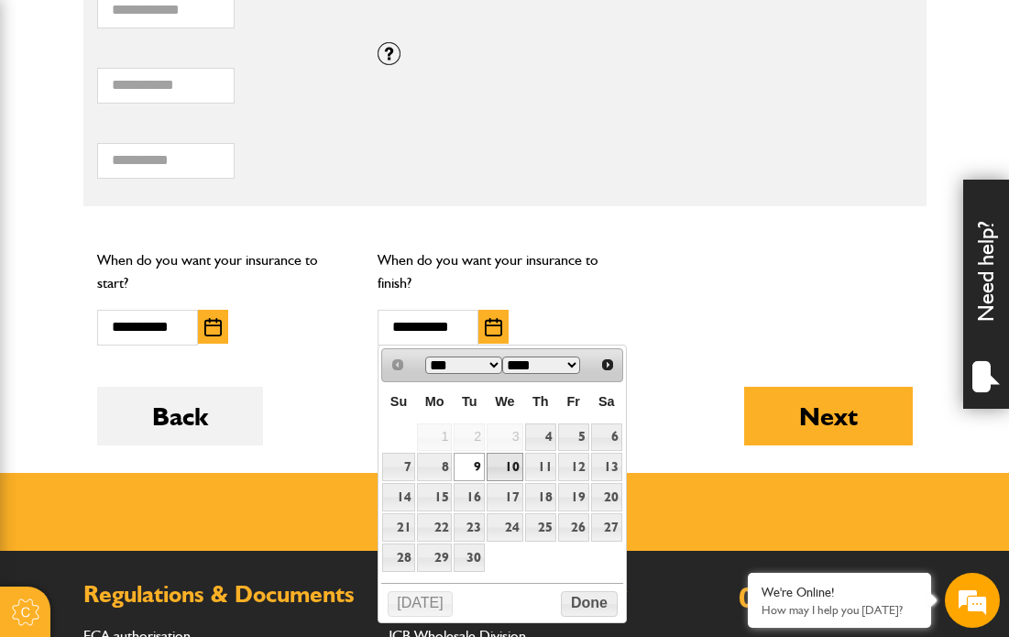
click at [512, 468] on link "10" at bounding box center [505, 467] width 36 height 28
type input "**********"
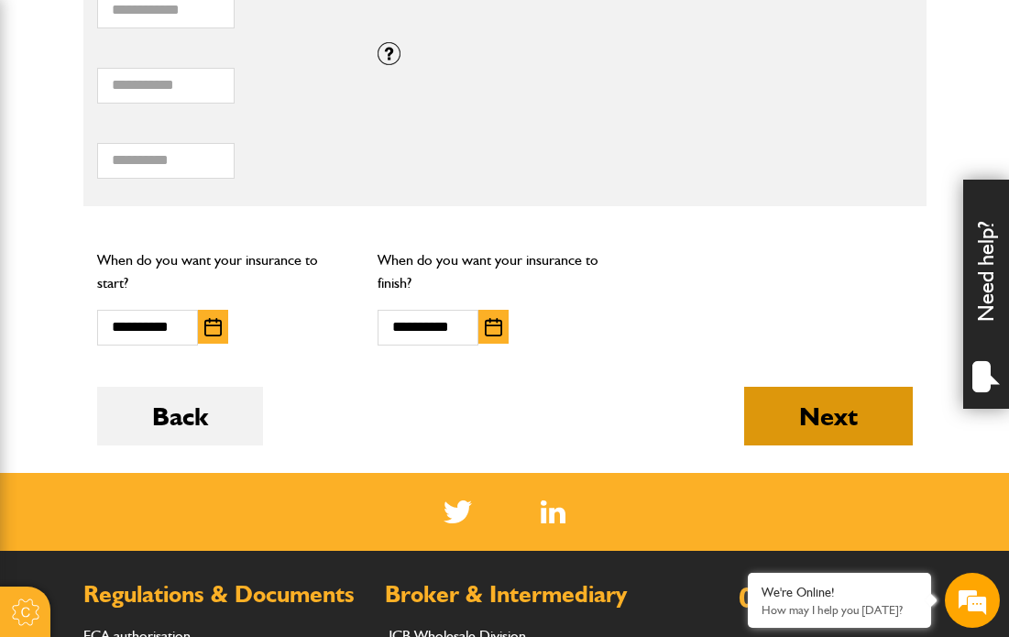
click at [815, 427] on button "Next" at bounding box center [828, 416] width 169 height 59
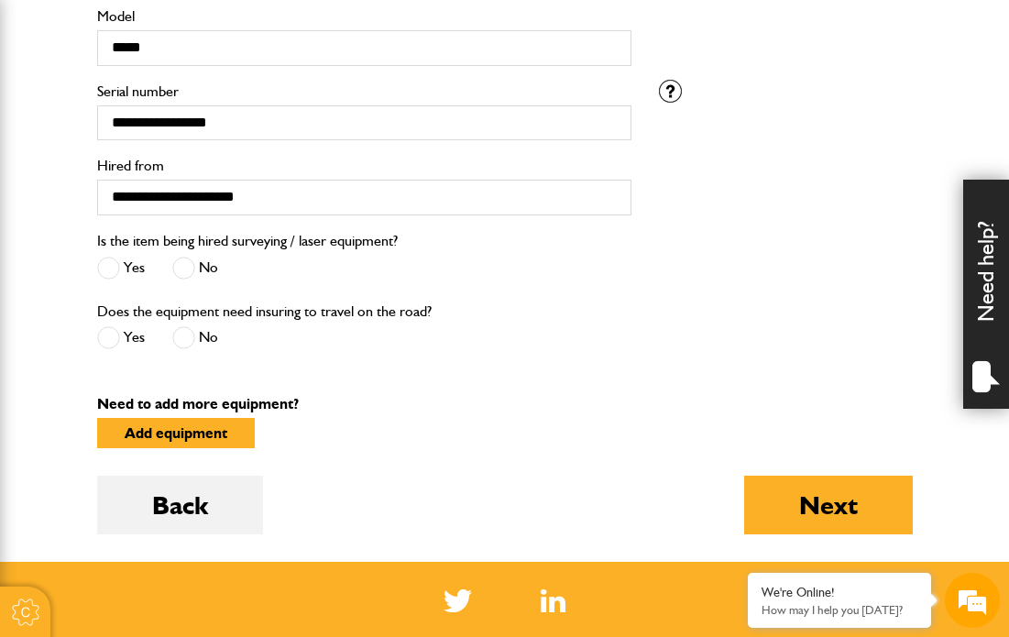
scroll to position [662, 0]
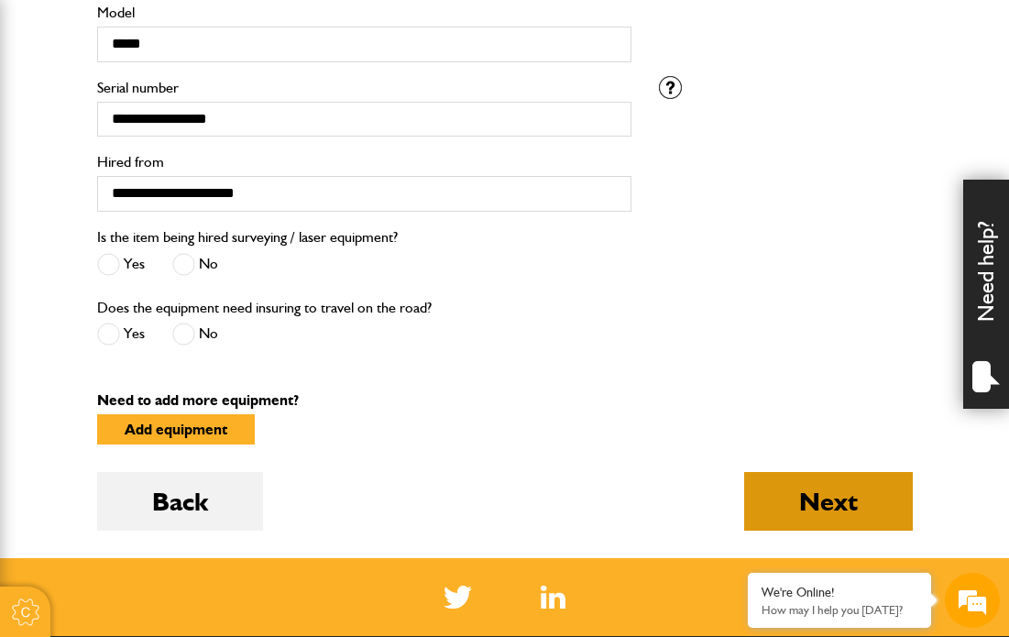
click at [817, 516] on button "Next" at bounding box center [828, 501] width 169 height 59
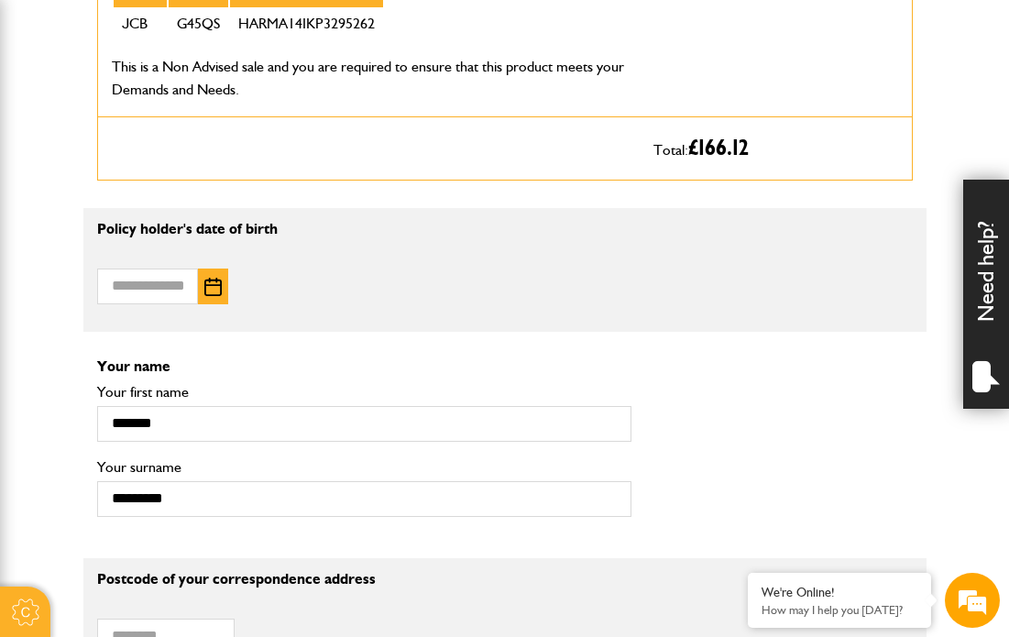
scroll to position [1109, 0]
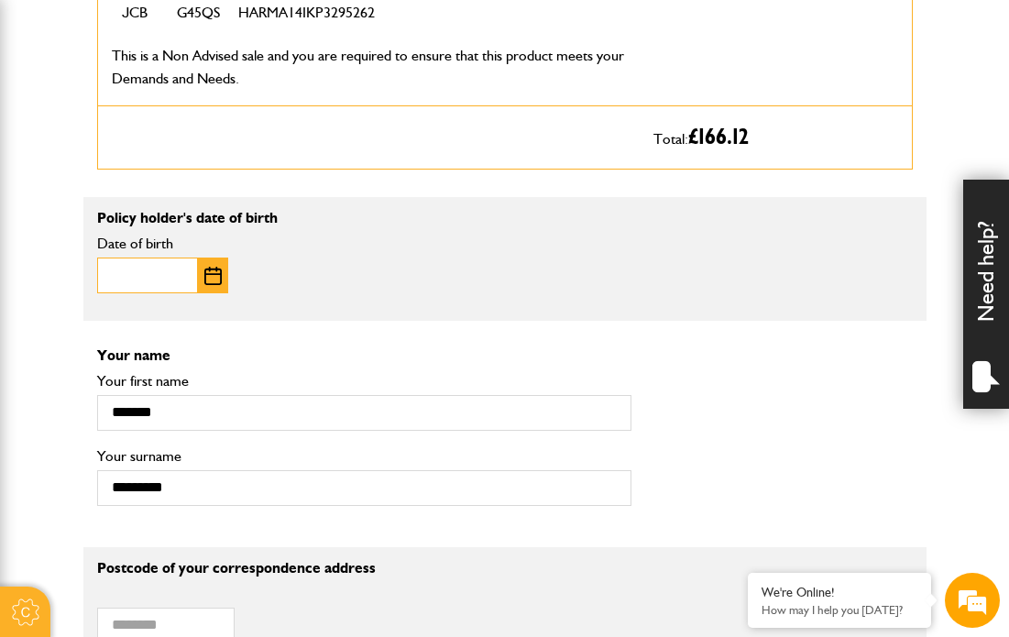
click at [167, 293] on input "Date of birth" at bounding box center [147, 276] width 101 height 36
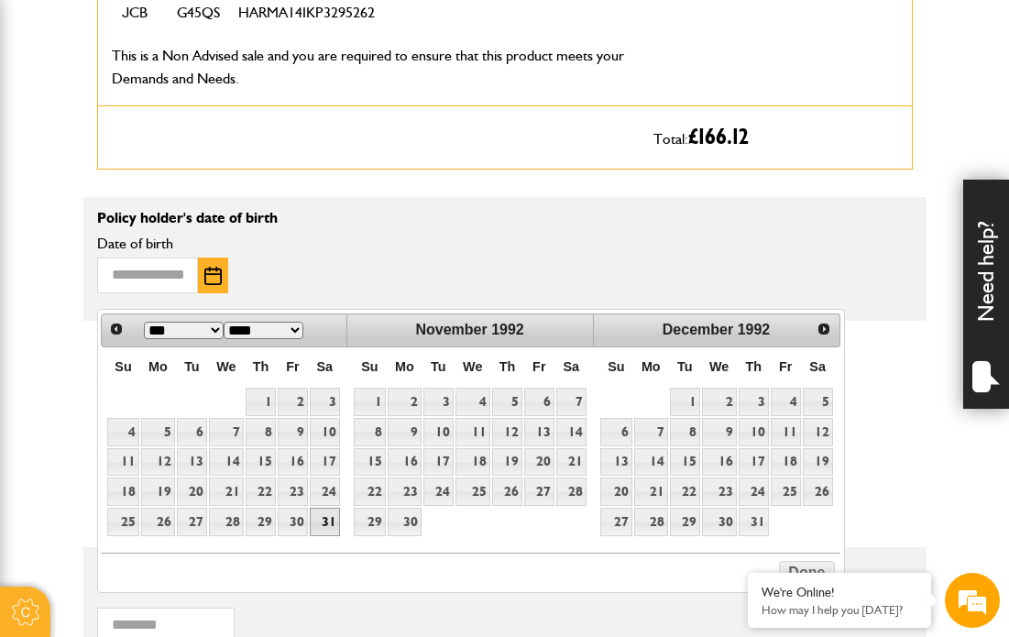
click at [332, 523] on link "31" at bounding box center [325, 522] width 30 height 28
type input "**********"
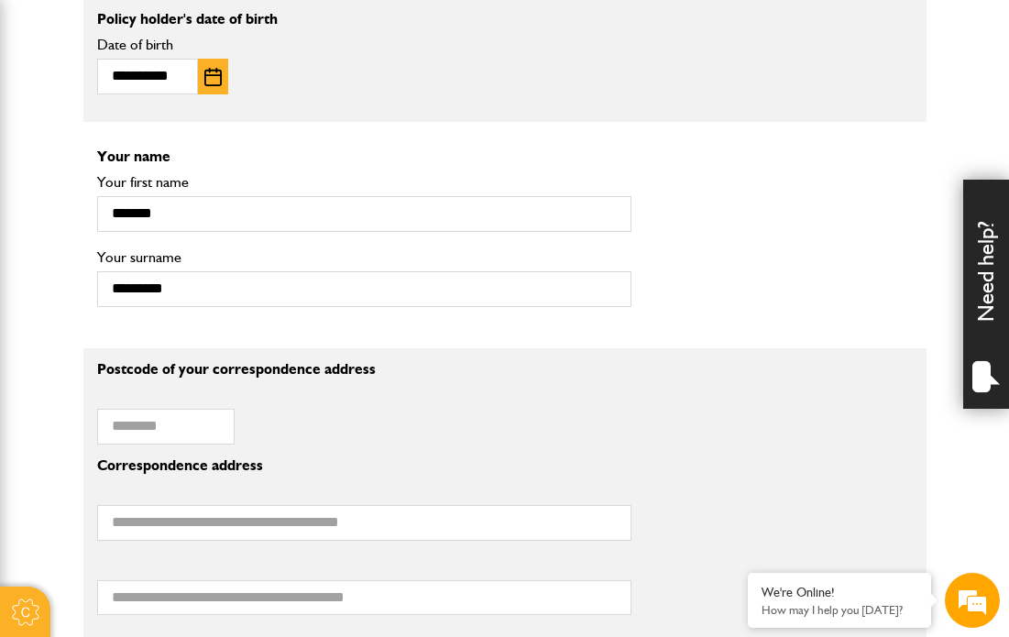
scroll to position [1317, 0]
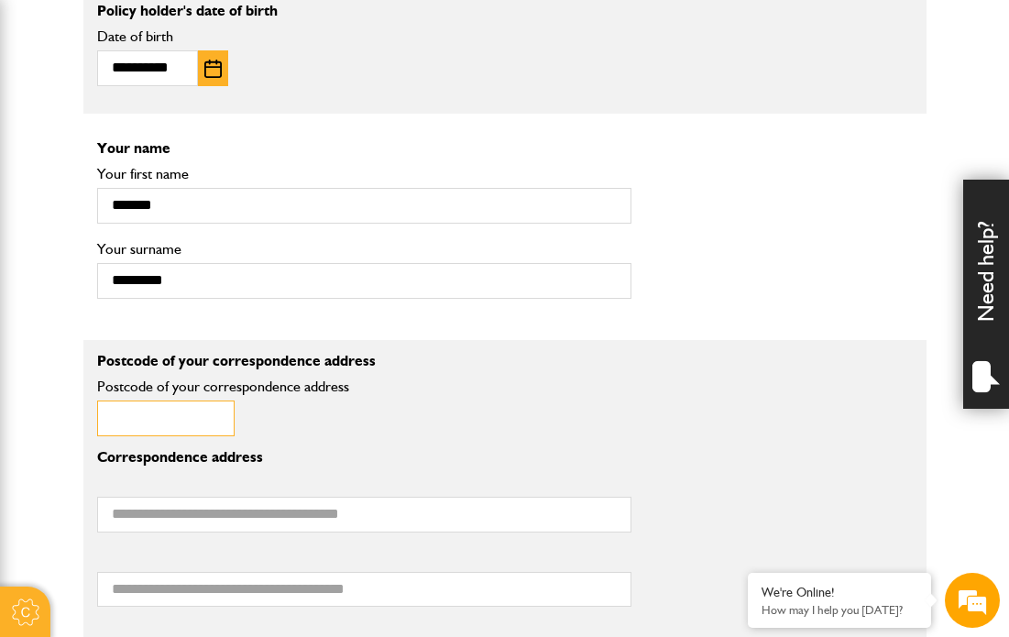
click at [166, 436] on input "Postcode of your correspondence address" at bounding box center [166, 419] width 138 height 36
type input "*******"
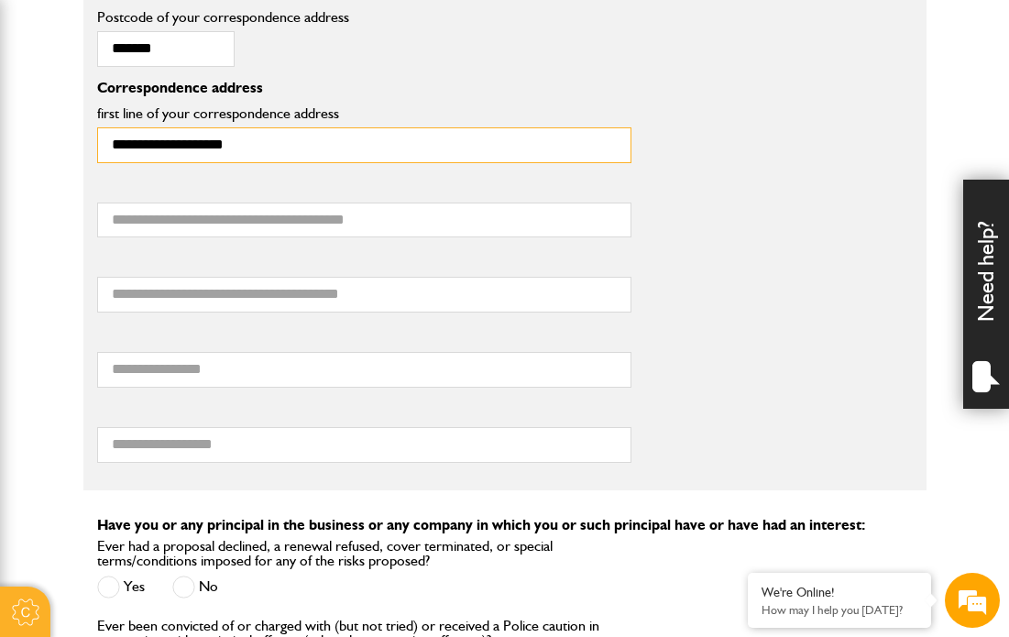
scroll to position [1707, 0]
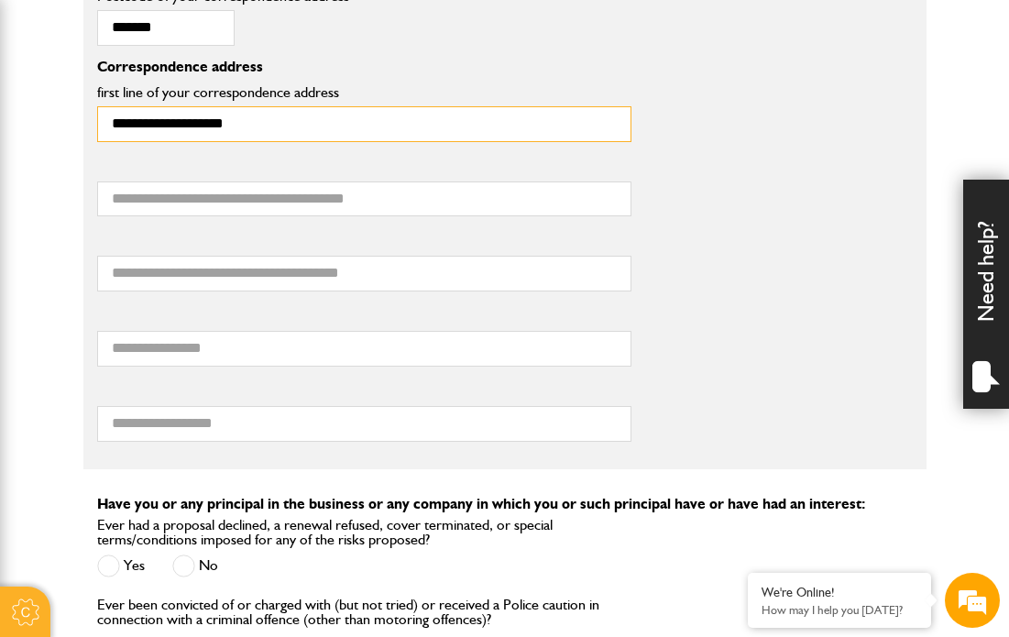
type input "**********"
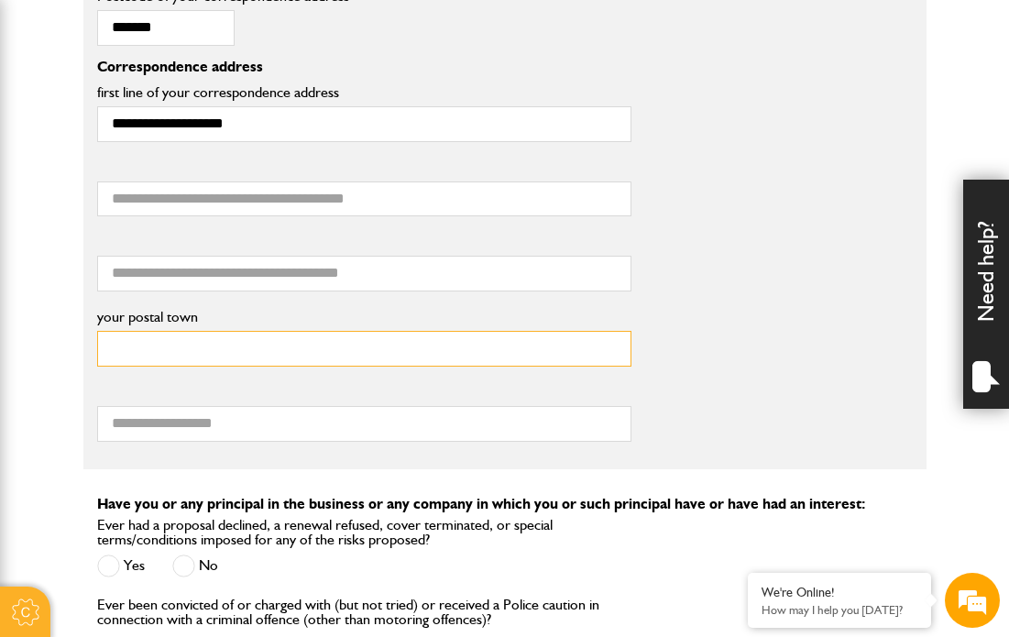
click at [269, 367] on input "your postal town" at bounding box center [364, 349] width 534 height 36
type input "*******"
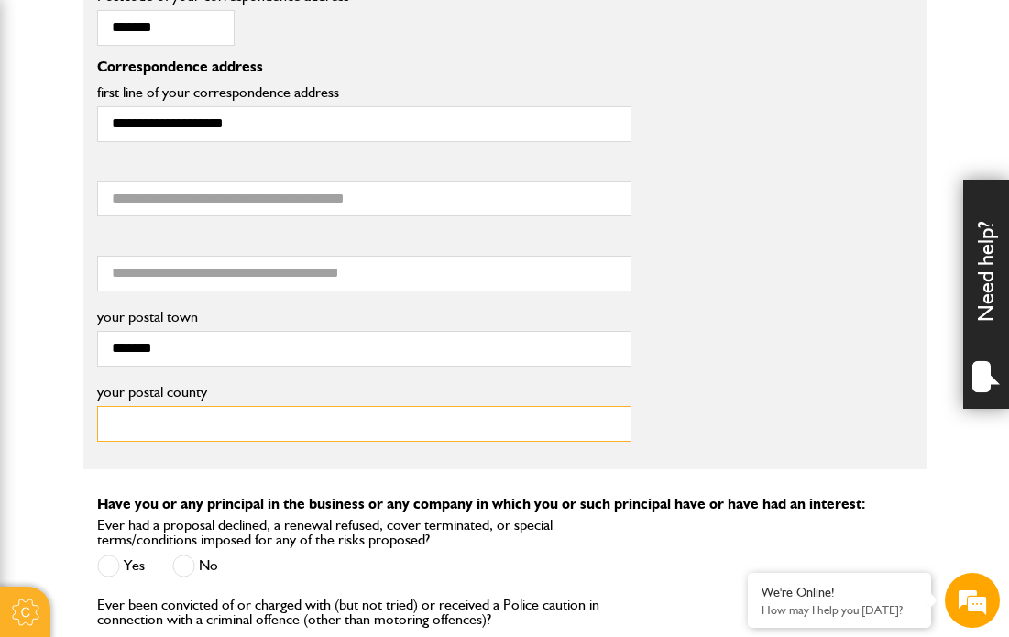
click at [311, 442] on input "your postal county" at bounding box center [364, 424] width 534 height 36
type input "*******"
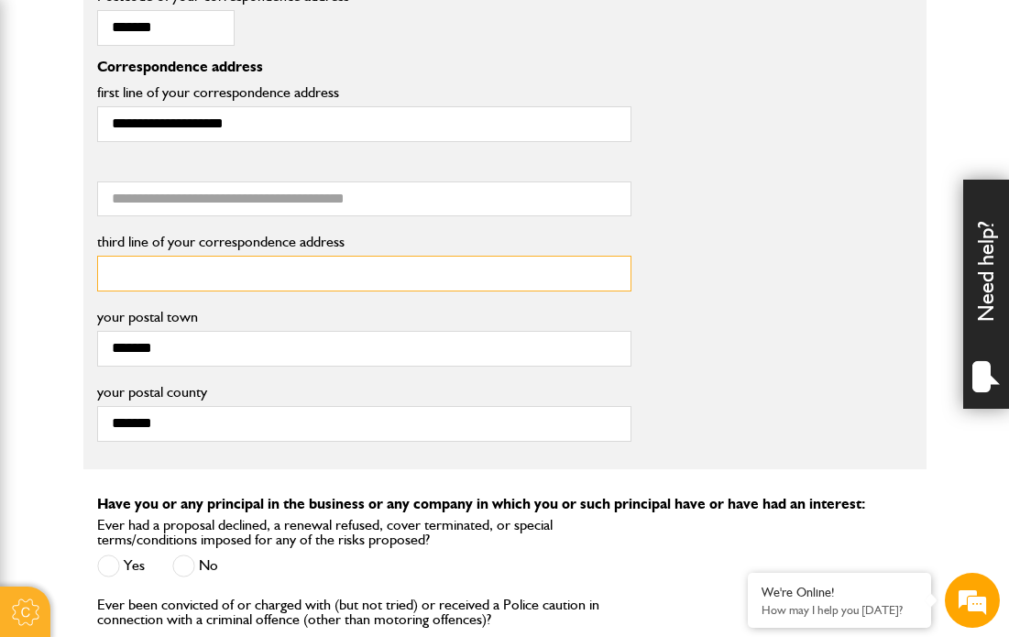
click at [222, 292] on input "third line of your correspondence address" at bounding box center [364, 274] width 534 height 36
type input "*********"
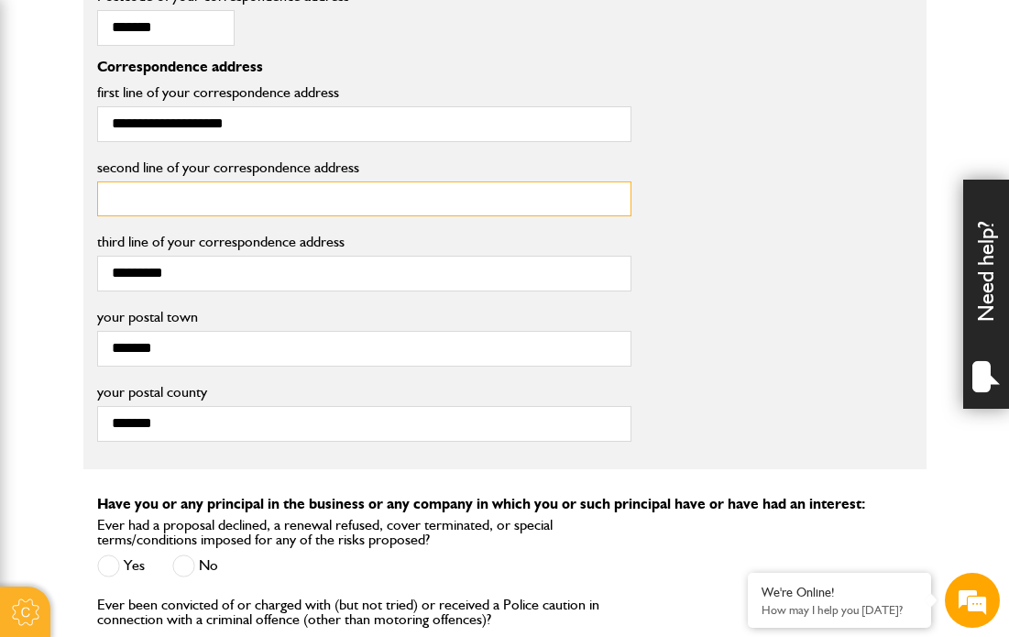
click at [212, 217] on input "second line of your correspondence address" at bounding box center [364, 200] width 534 height 36
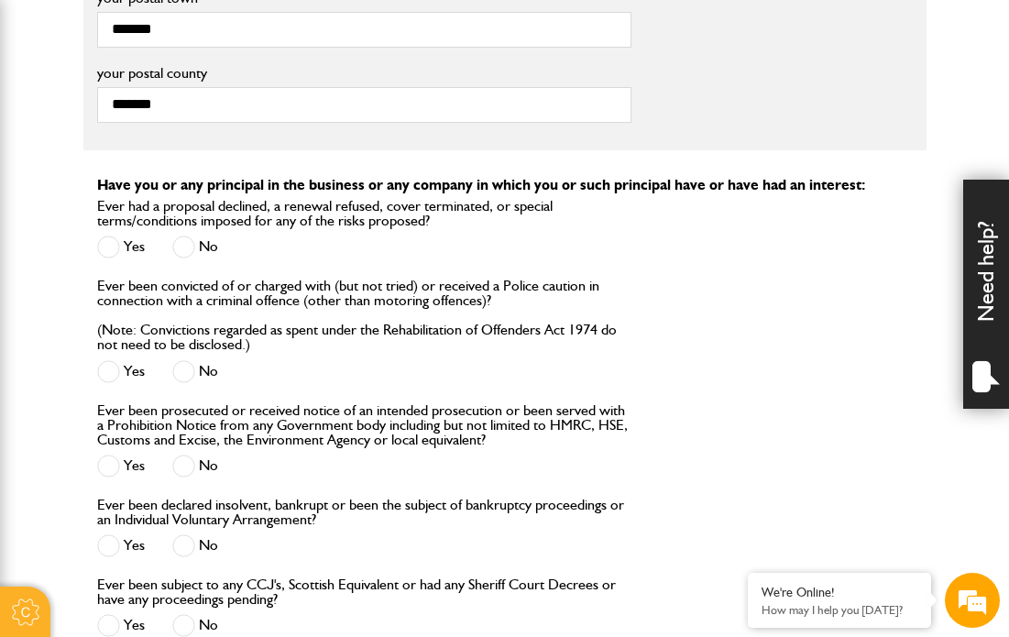
scroll to position [2027, 0]
type input "**********"
click at [188, 258] on span at bounding box center [183, 246] width 23 height 23
click at [193, 382] on span at bounding box center [183, 370] width 23 height 23
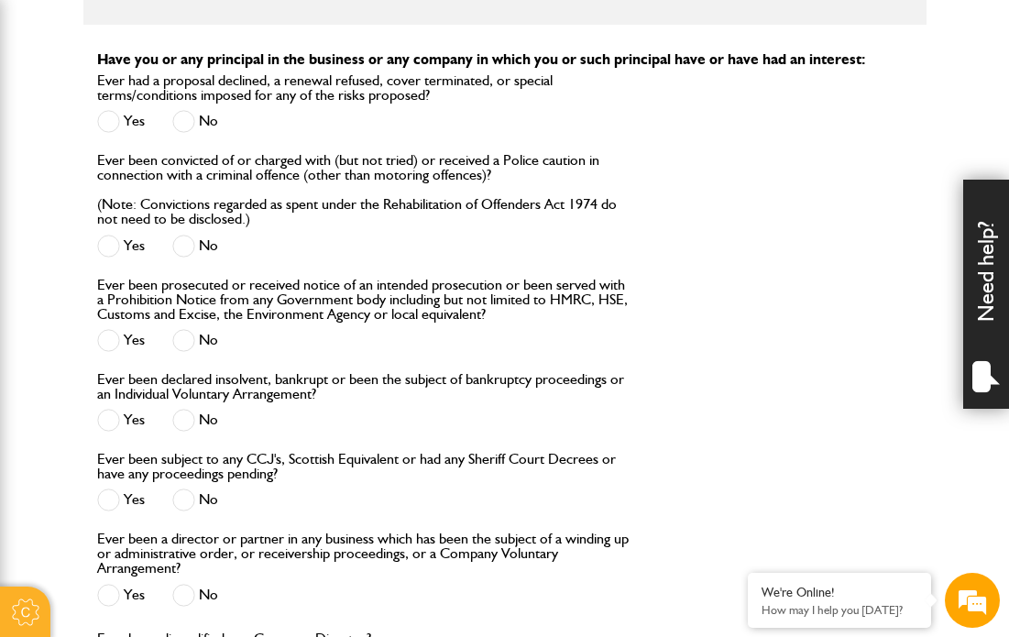
scroll to position [2154, 0]
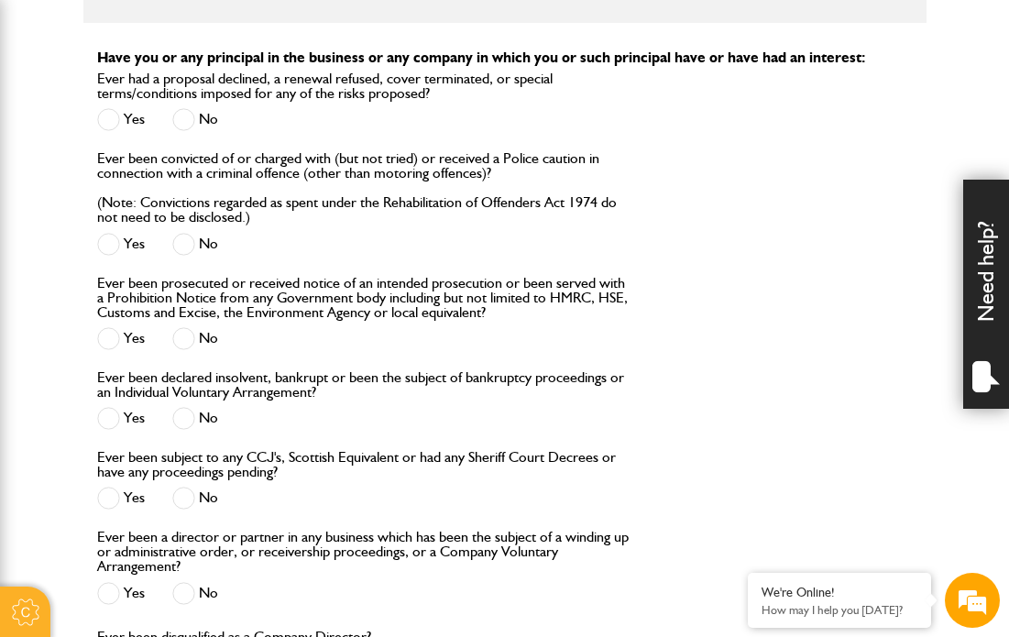
click at [187, 350] on span at bounding box center [183, 338] width 23 height 23
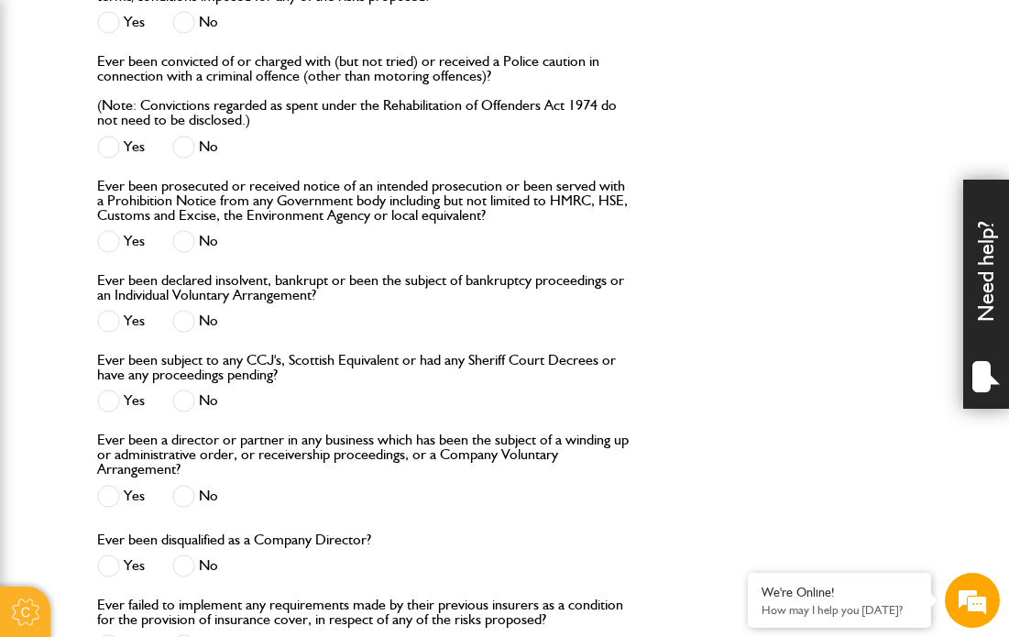
scroll to position [2263, 0]
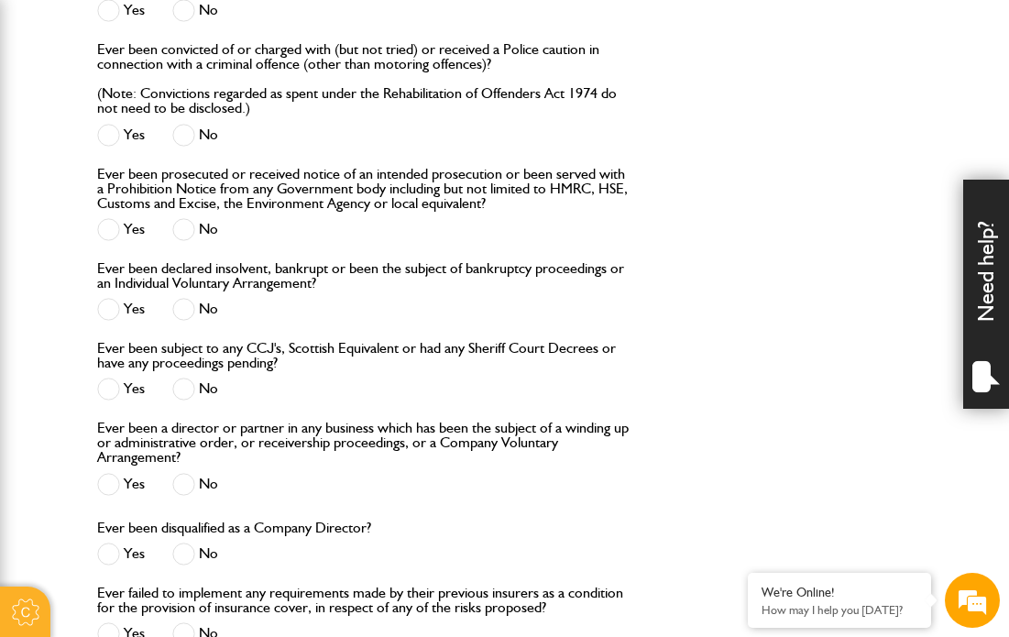
click at [183, 321] on span at bounding box center [183, 309] width 23 height 23
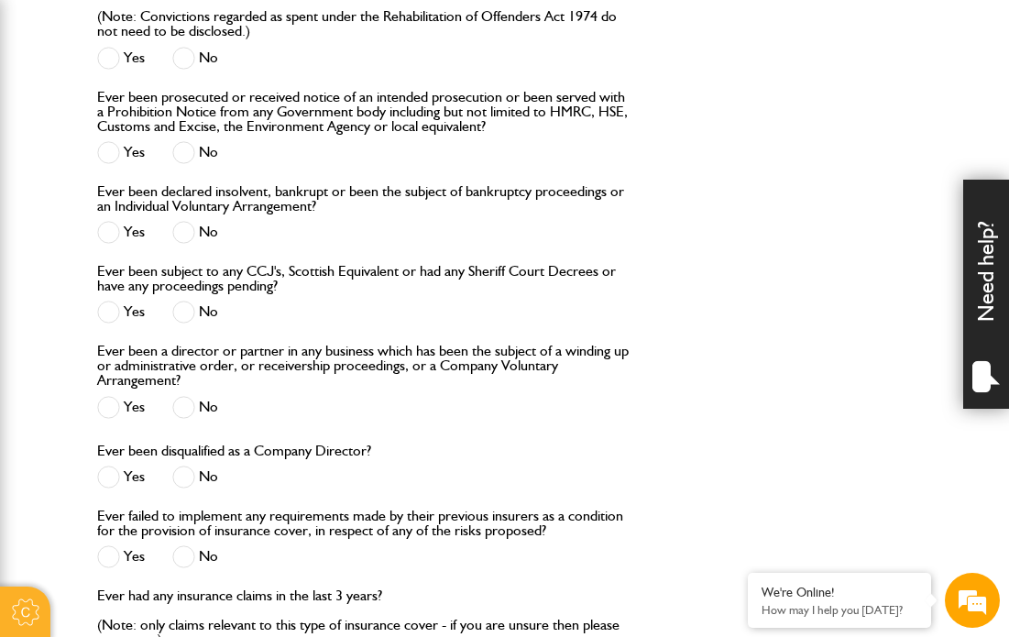
scroll to position [2353, 0]
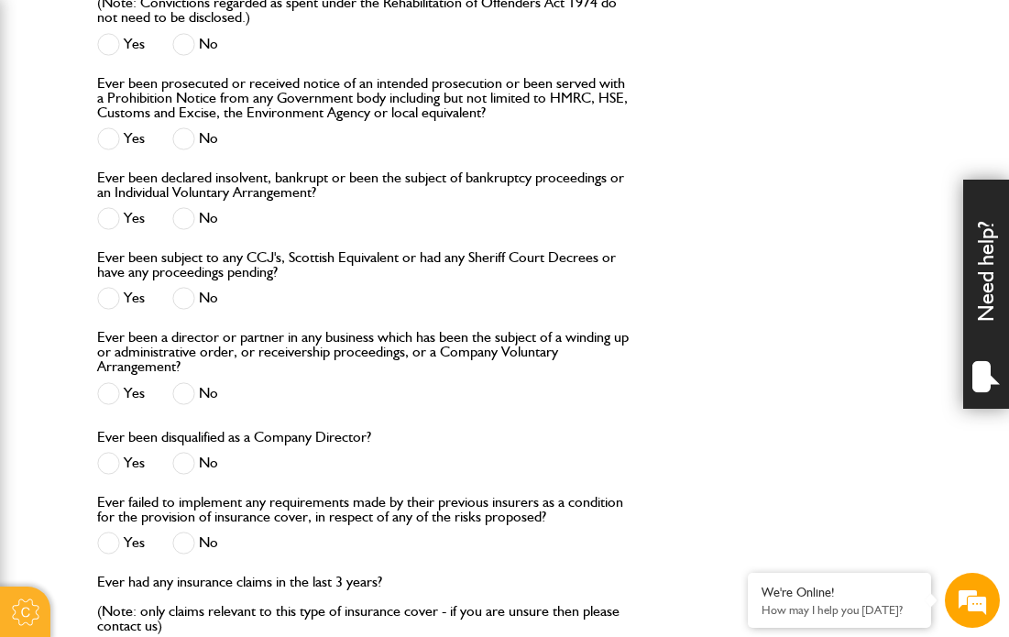
click at [191, 310] on span at bounding box center [183, 298] width 23 height 23
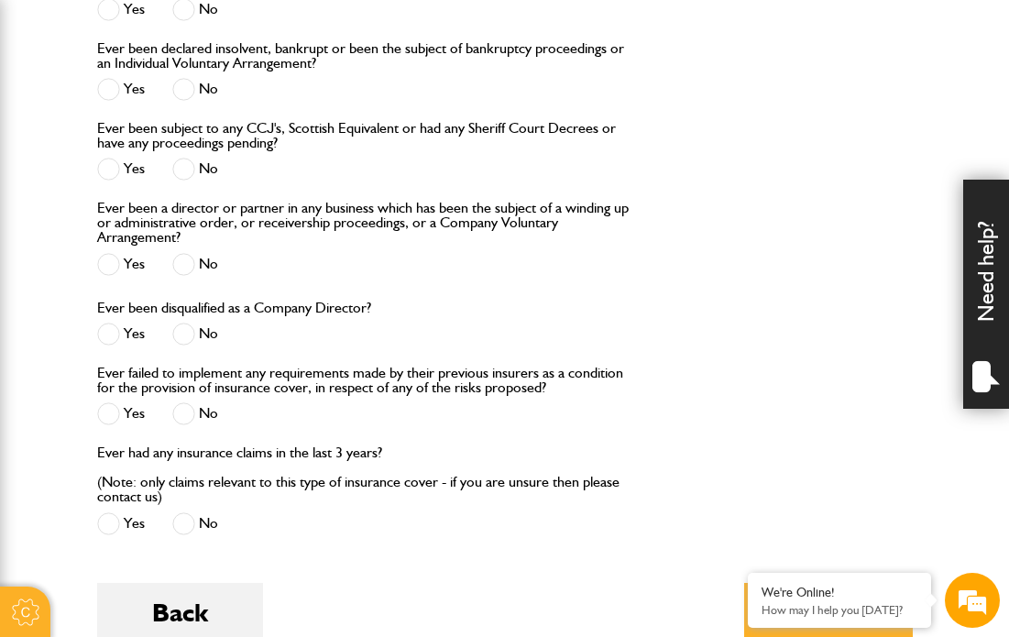
scroll to position [2481, 0]
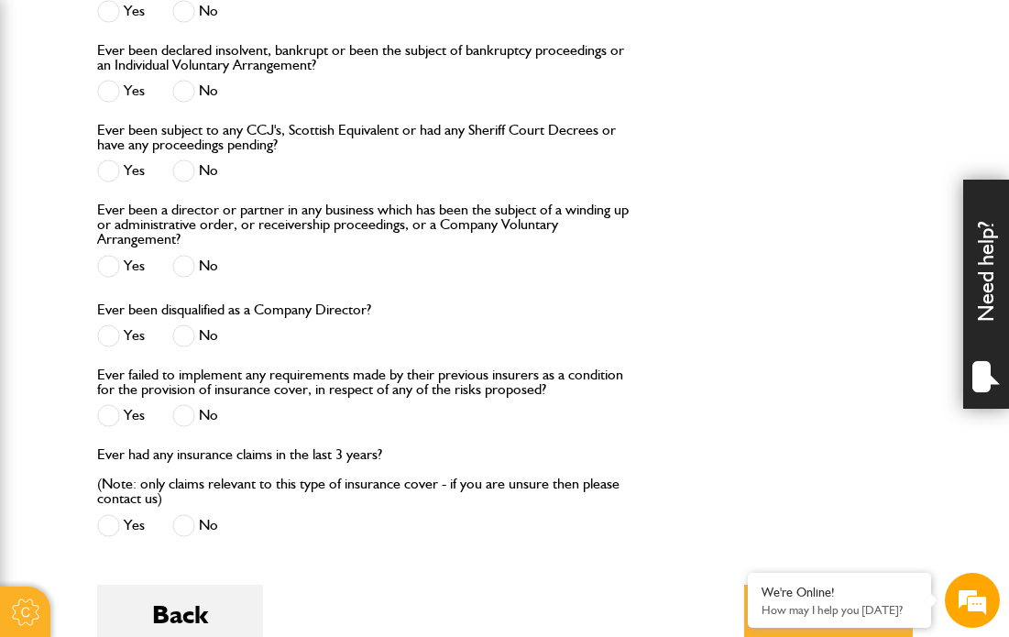
click at [186, 278] on span at bounding box center [183, 266] width 23 height 23
click at [192, 347] on span at bounding box center [183, 336] width 23 height 23
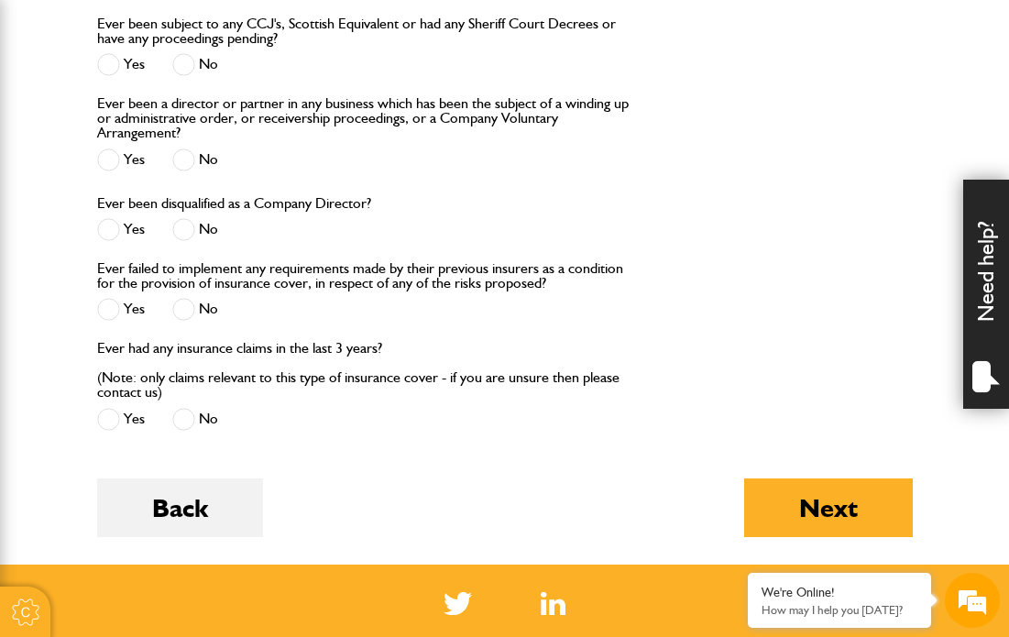
click at [188, 321] on span at bounding box center [183, 309] width 23 height 23
click at [189, 431] on span at bounding box center [183, 419] width 23 height 23
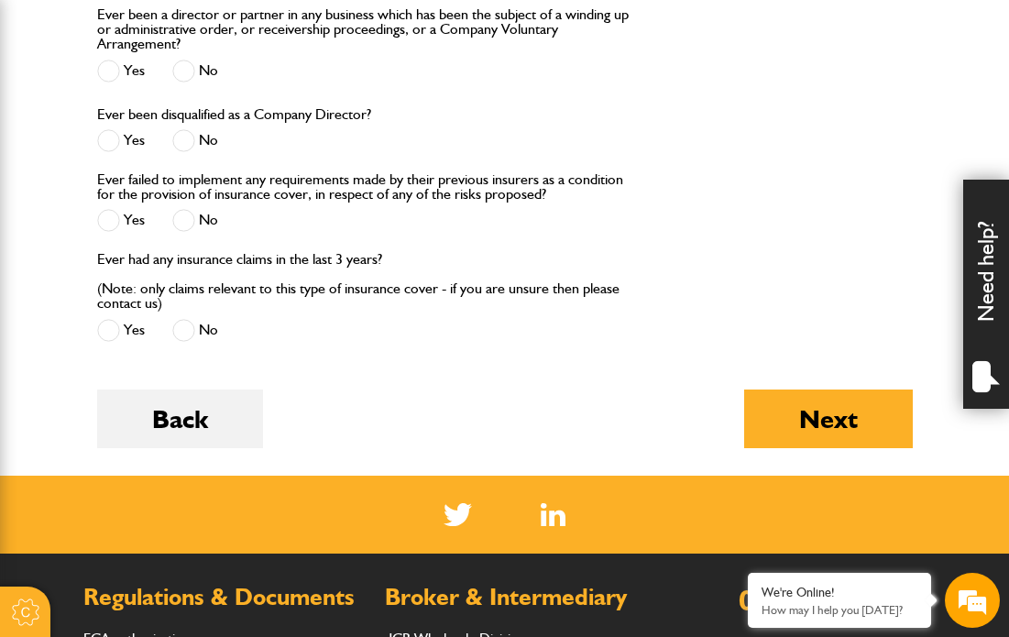
scroll to position [2677, 0]
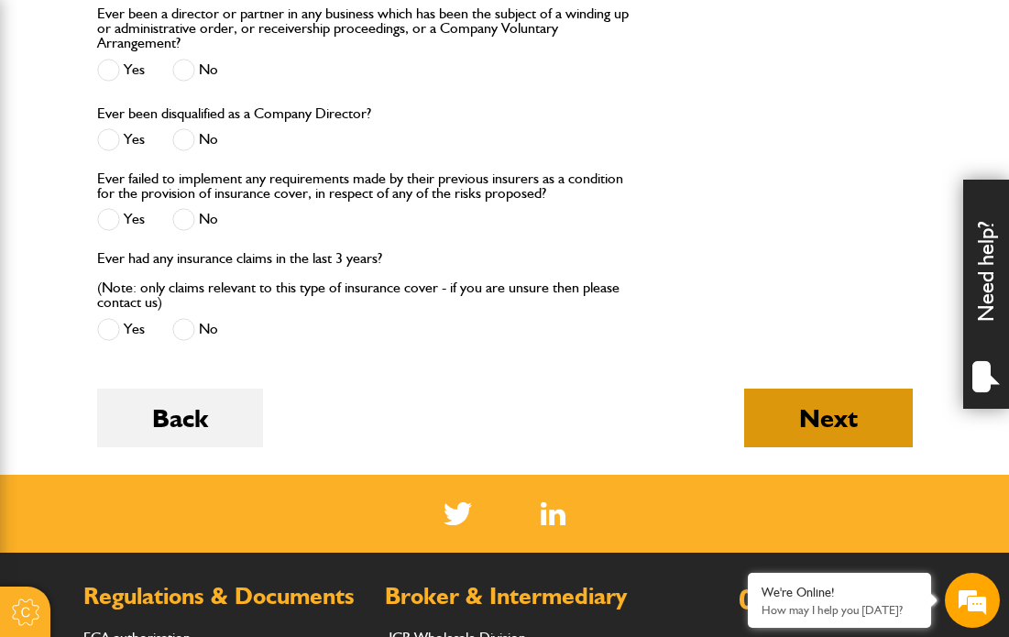
click at [812, 447] on button "Next" at bounding box center [828, 418] width 169 height 59
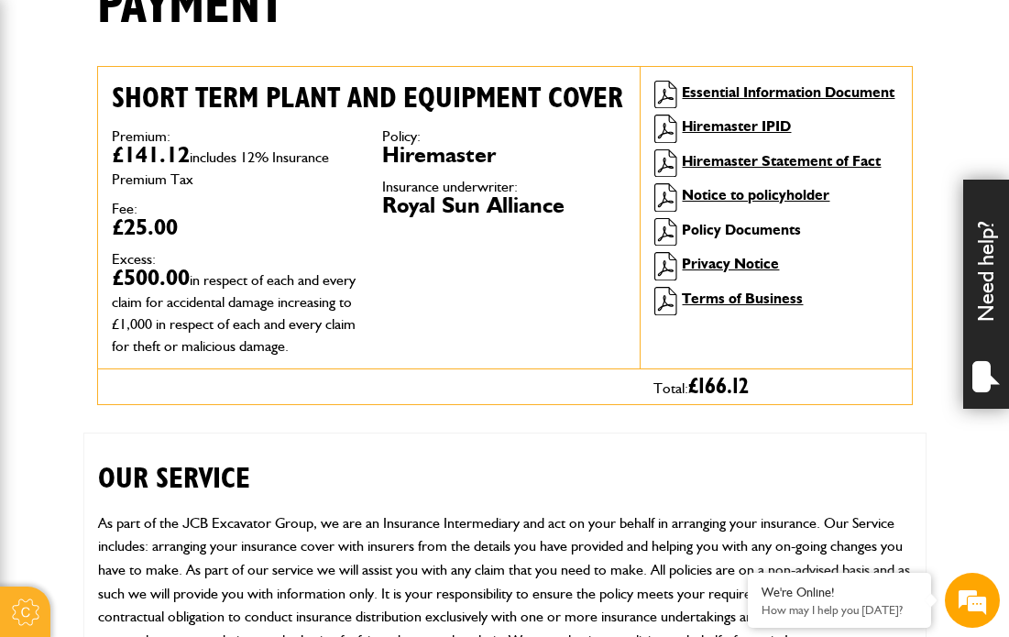
click at [741, 231] on link "Policy Documents" at bounding box center [741, 229] width 119 height 17
click at [767, 97] on link "Essential Information Document" at bounding box center [788, 91] width 213 height 17
click at [746, 129] on link "Hiremaster IPID" at bounding box center [736, 125] width 109 height 17
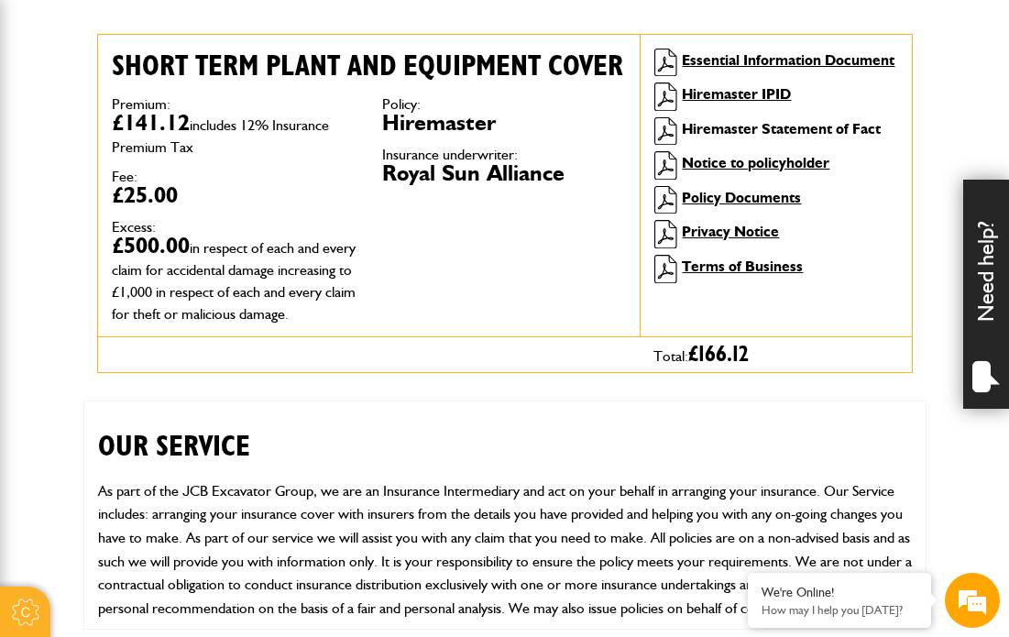
scroll to position [534, 0]
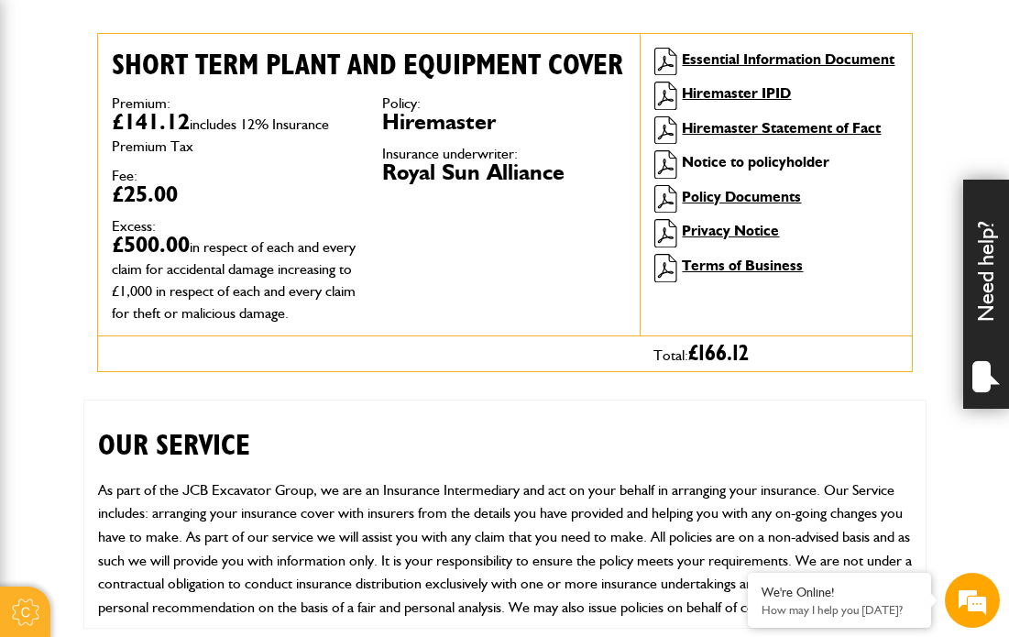
click at [739, 170] on link "Notice to policyholder" at bounding box center [756, 161] width 148 height 17
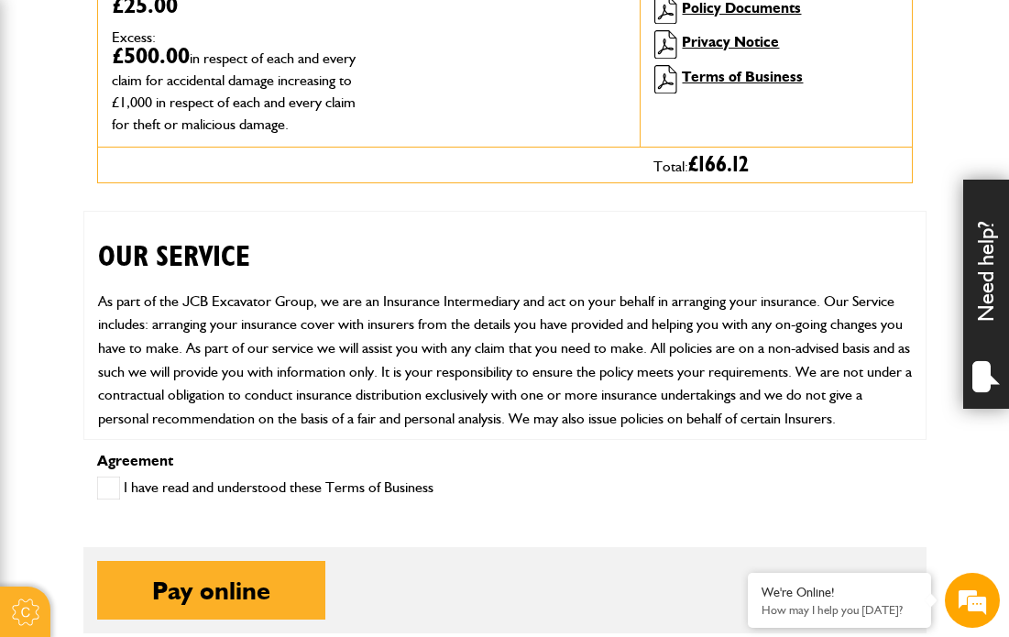
scroll to position [725, 0]
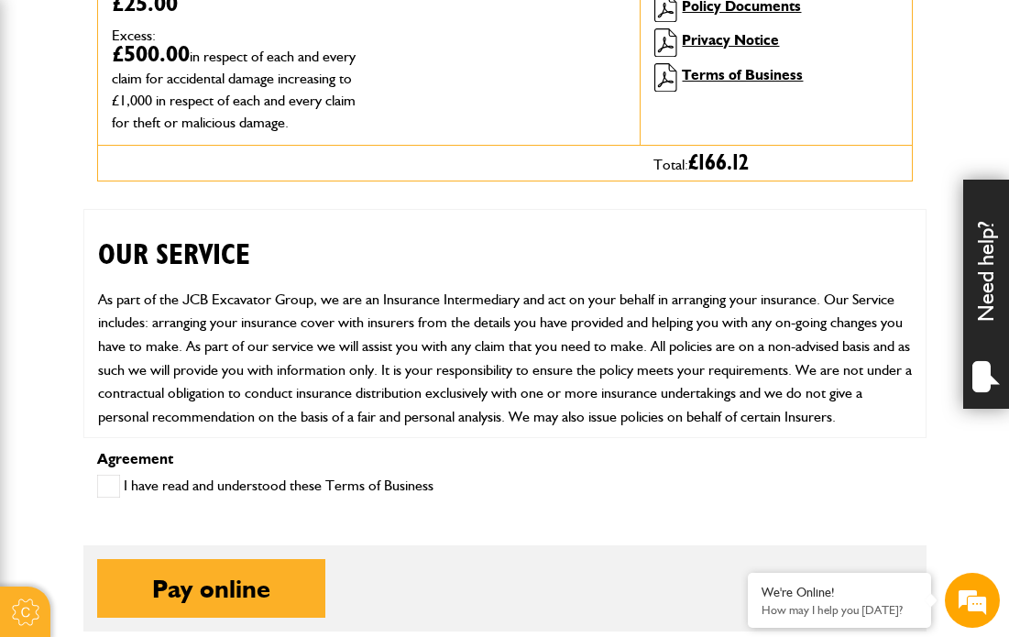
click at [194, 498] on label "I have read and understood these Terms of Business" at bounding box center [265, 486] width 336 height 23
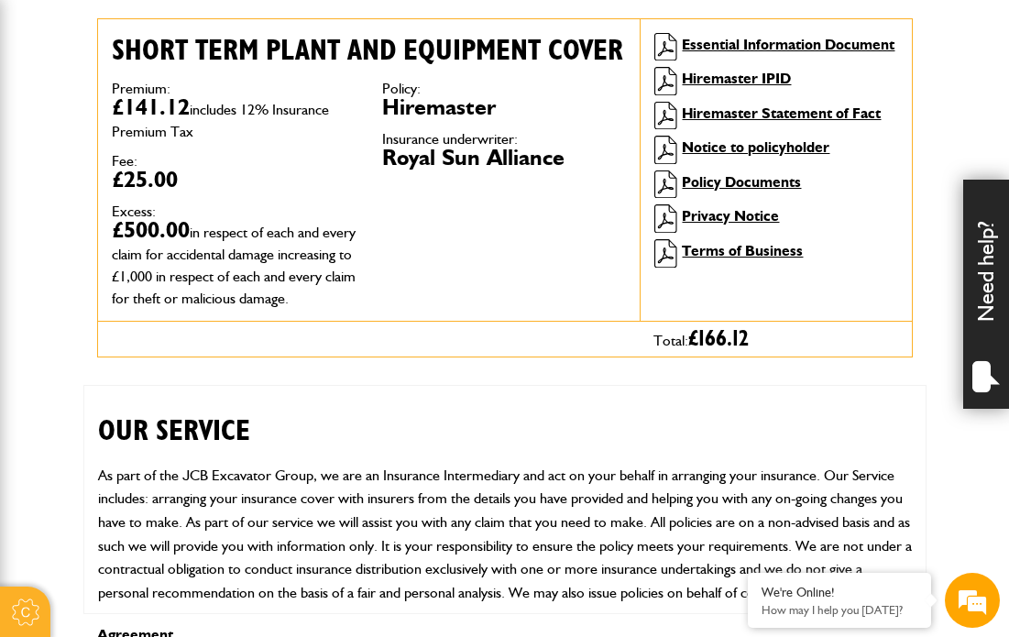
scroll to position [542, 0]
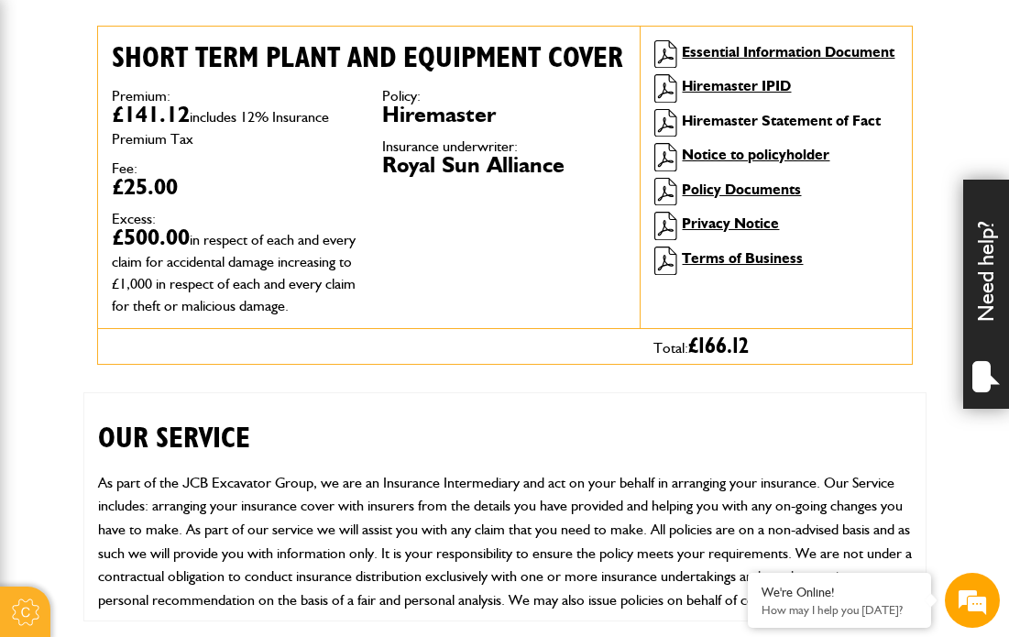
click at [775, 124] on link "Hiremaster Statement of Fact" at bounding box center [781, 120] width 199 height 17
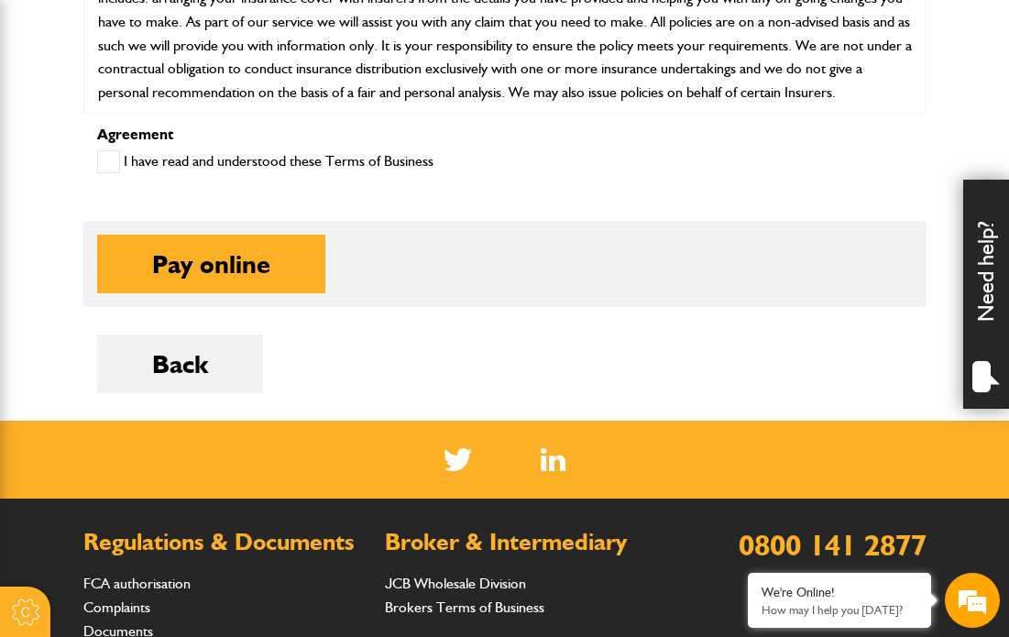
scroll to position [961, 0]
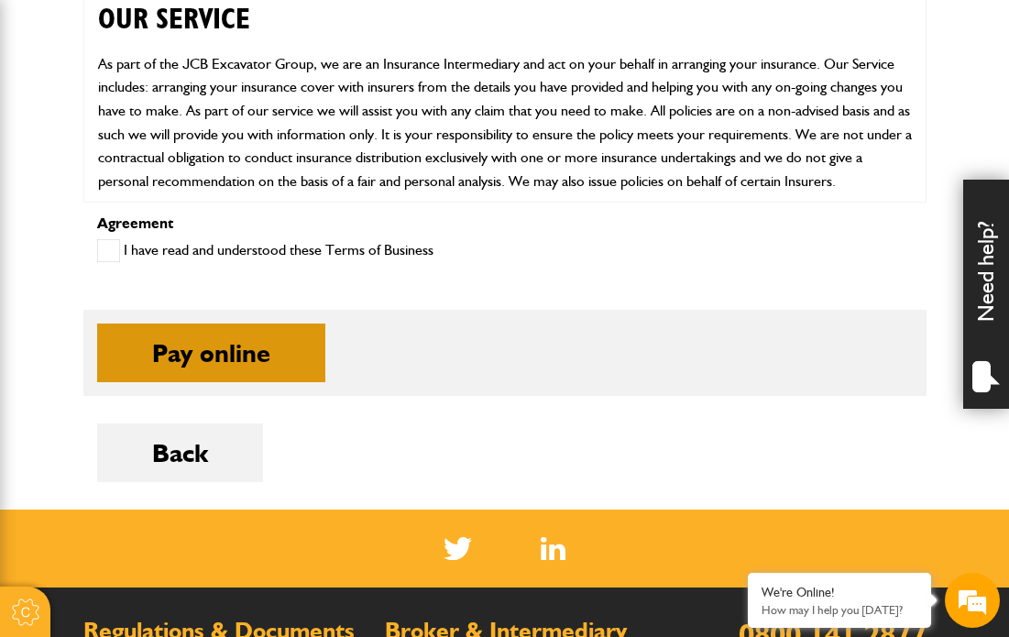
click at [273, 382] on button "Pay online" at bounding box center [211, 353] width 228 height 59
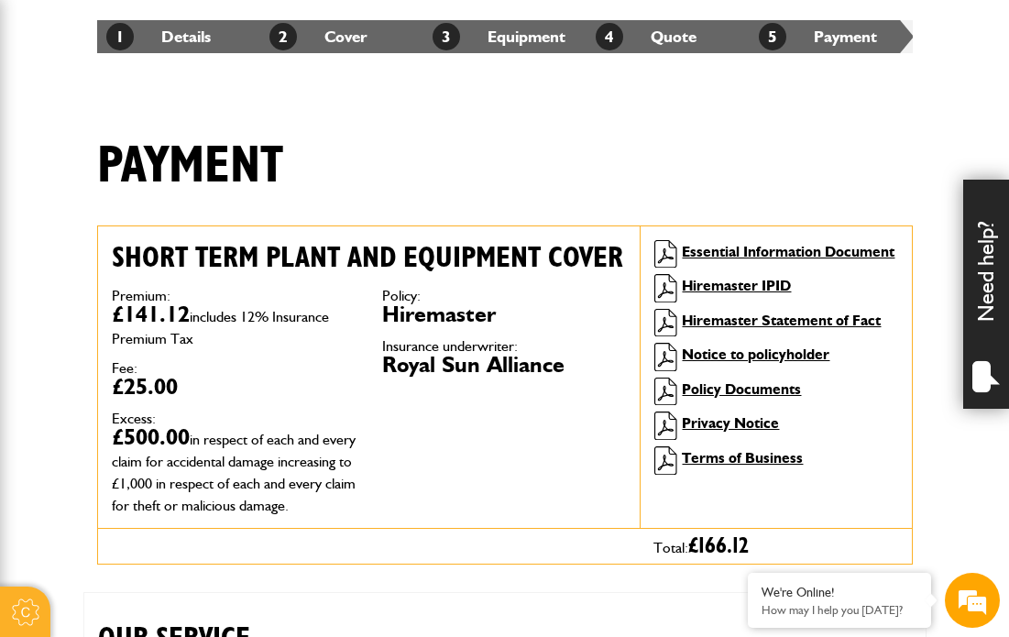
scroll to position [336, 0]
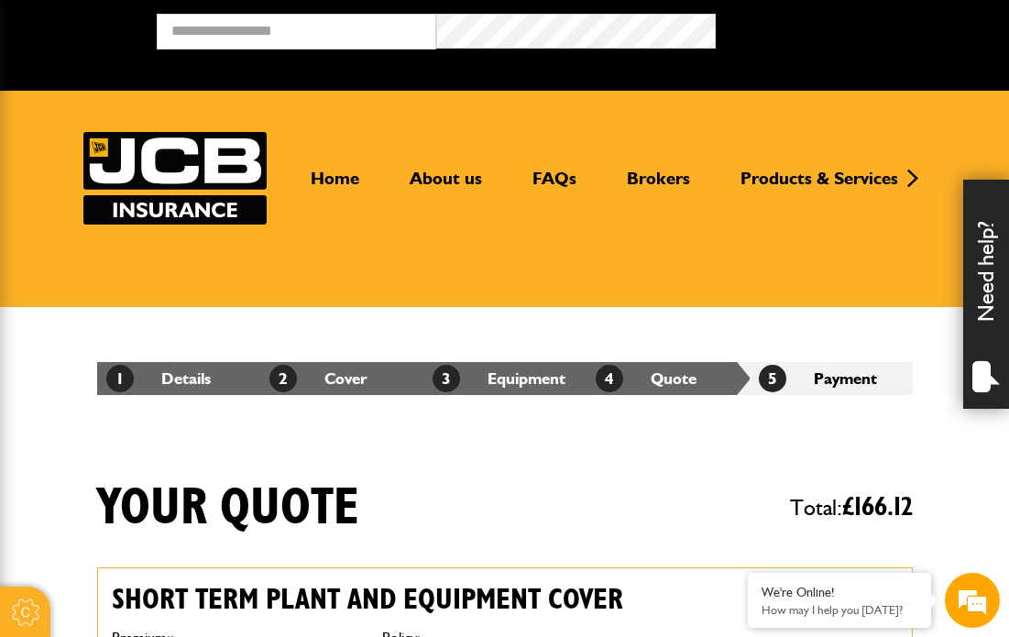
scroll to position [2677, 0]
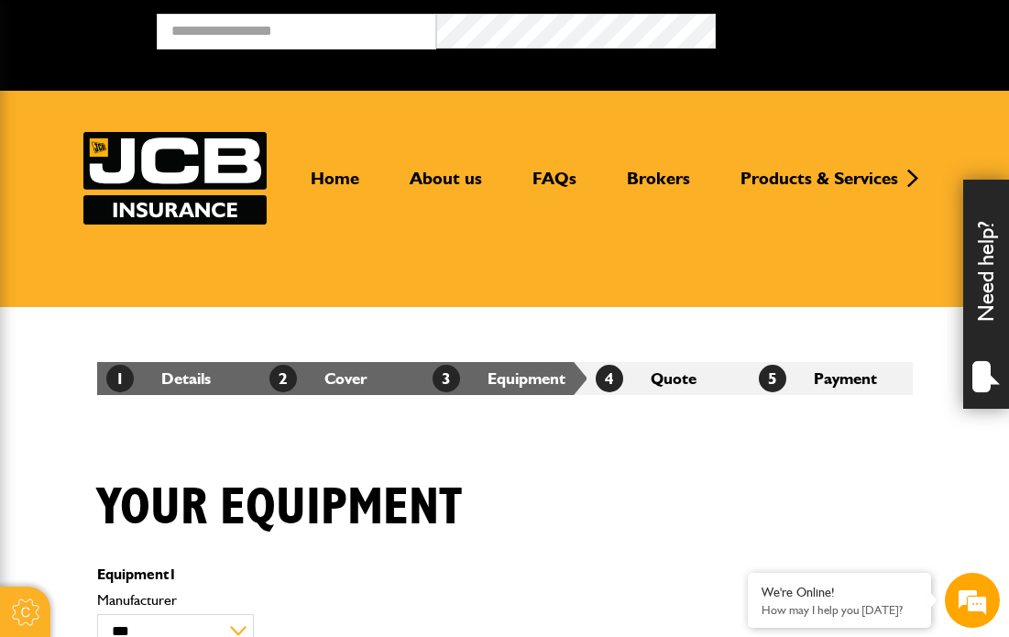
scroll to position [662, 0]
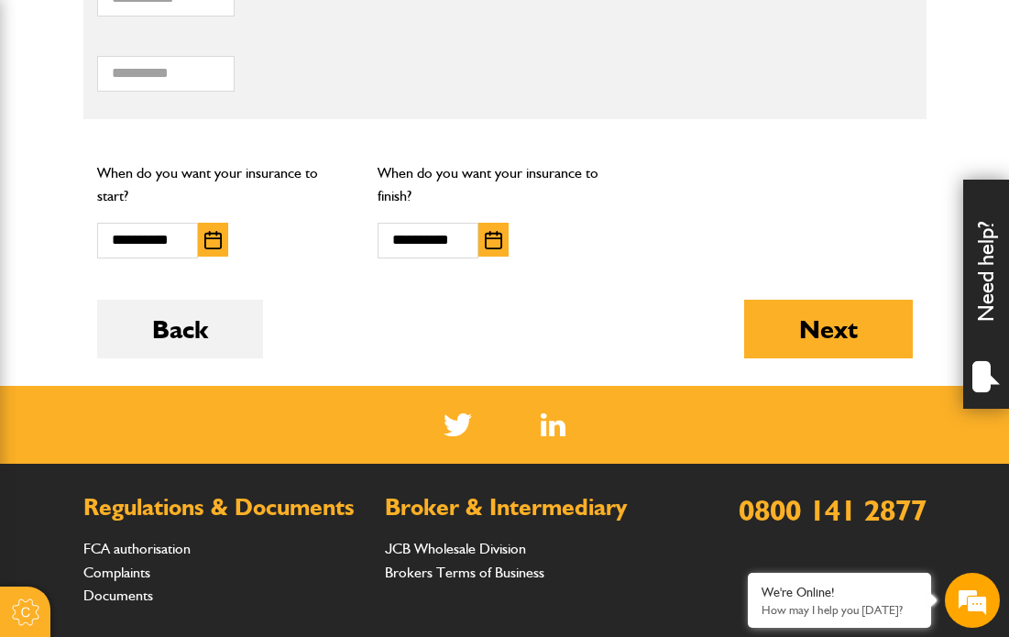
scroll to position [1569, 0]
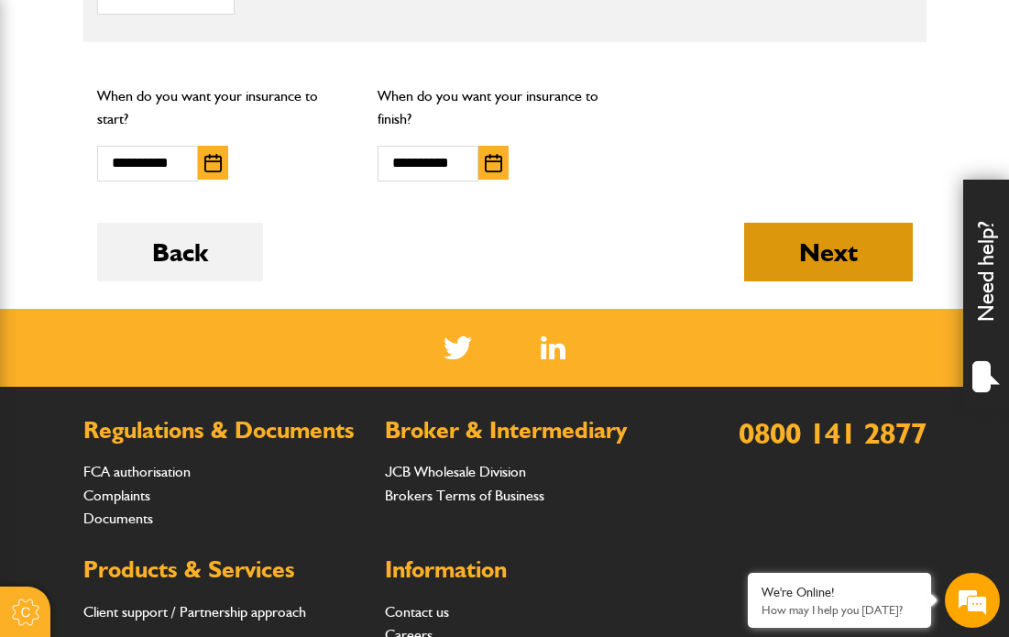
click at [797, 263] on button "Next" at bounding box center [828, 252] width 169 height 59
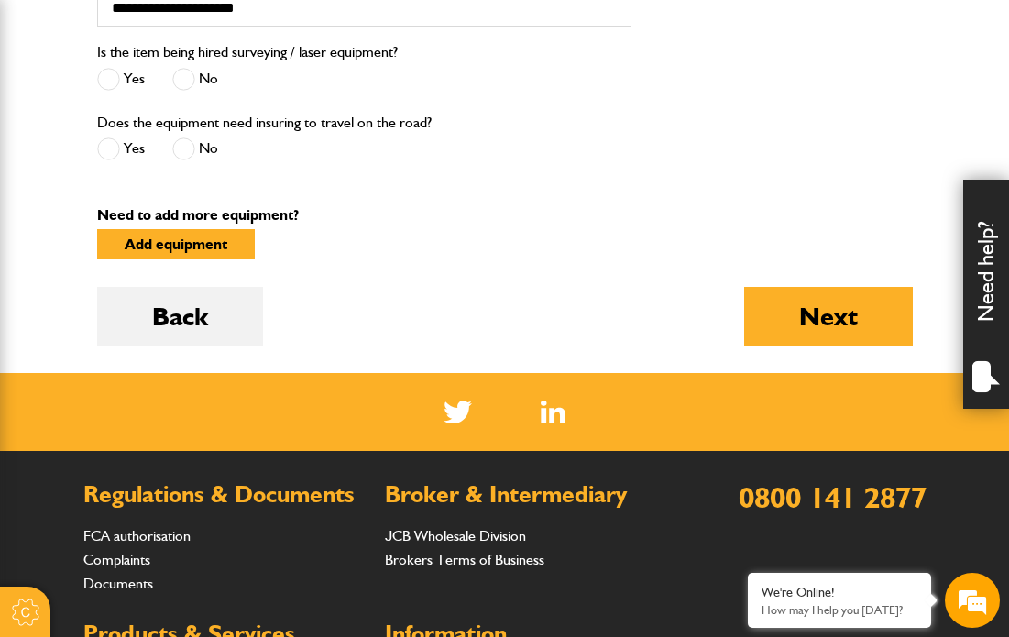
scroll to position [855, 0]
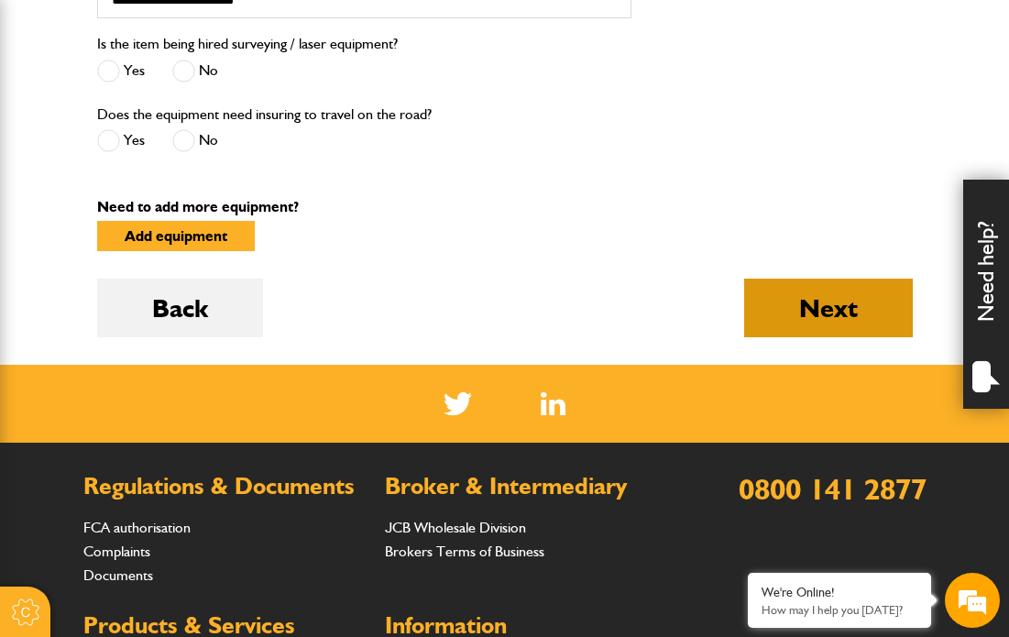
click at [810, 337] on button "Next" at bounding box center [828, 308] width 169 height 59
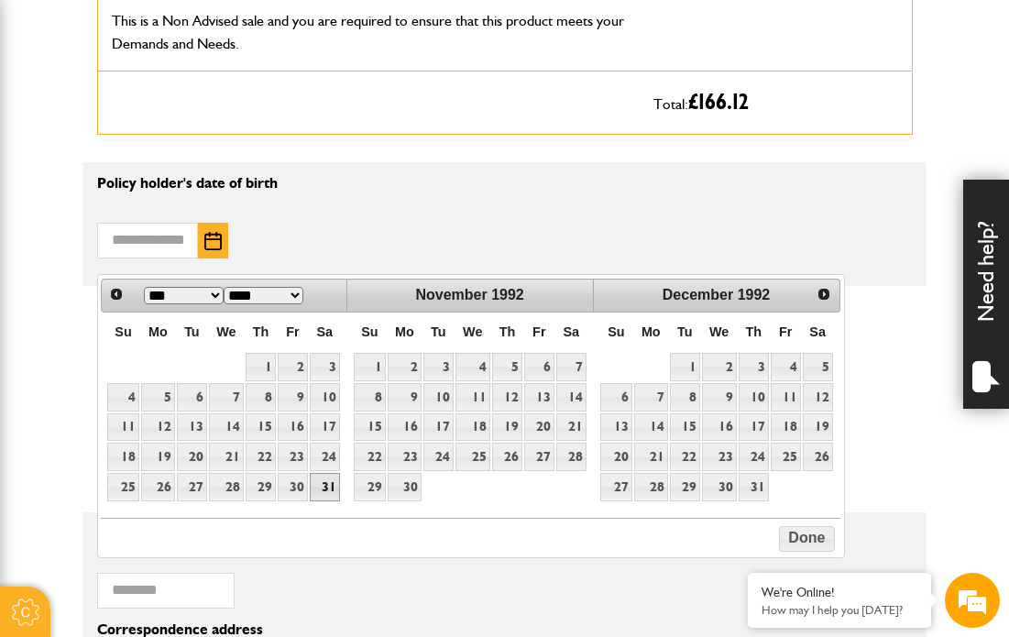
click at [322, 476] on link "31" at bounding box center [325, 487] width 30 height 28
type input "**********"
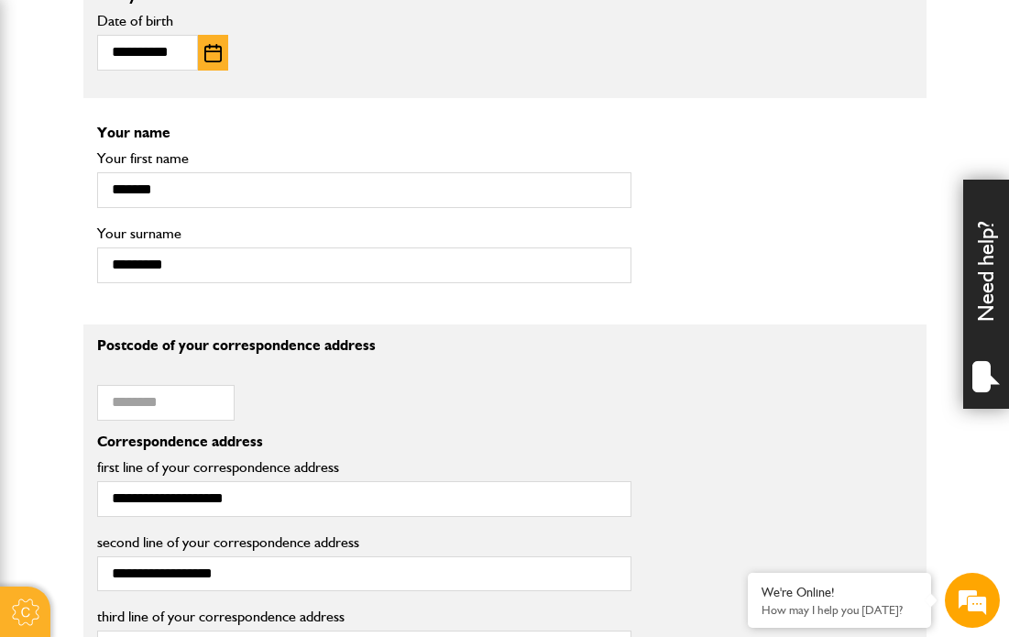
scroll to position [1350, 0]
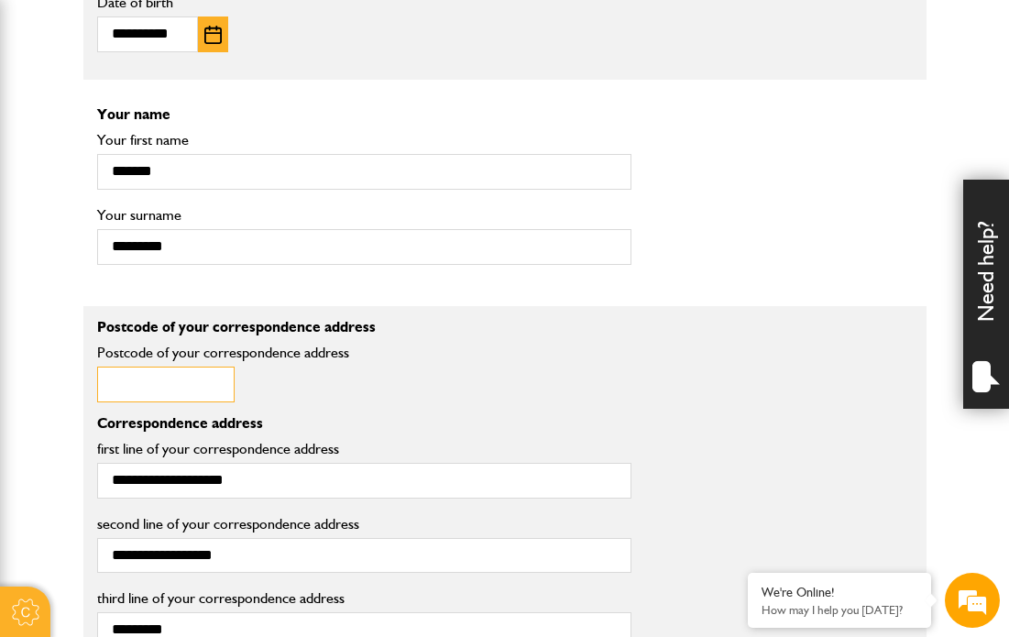
click at [191, 402] on input "Postcode of your correspondence address" at bounding box center [166, 385] width 138 height 36
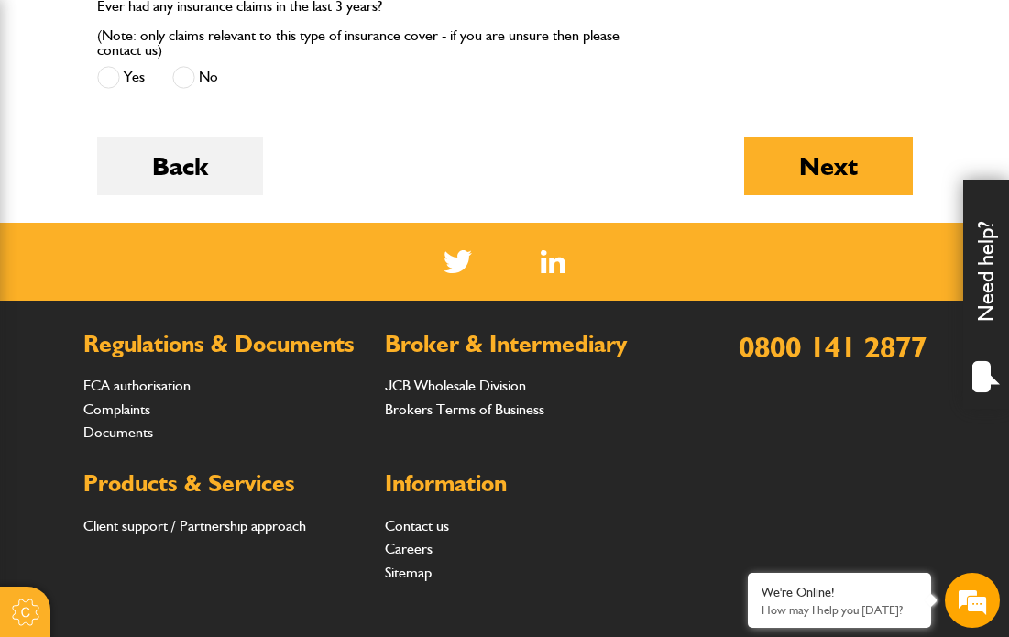
scroll to position [2991, 0]
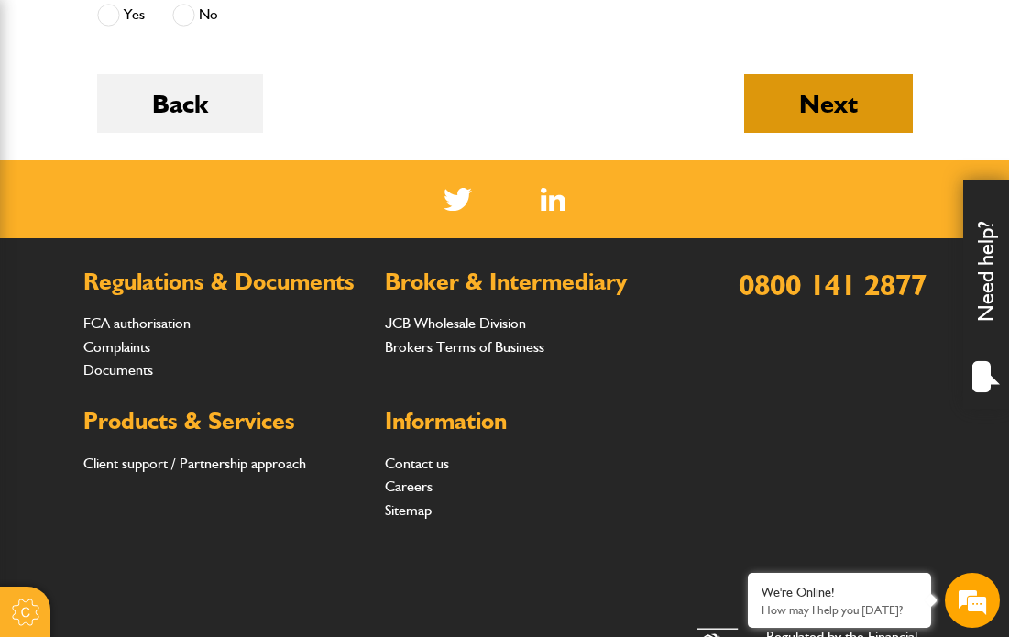
type input "*******"
click at [824, 133] on button "Next" at bounding box center [828, 103] width 169 height 59
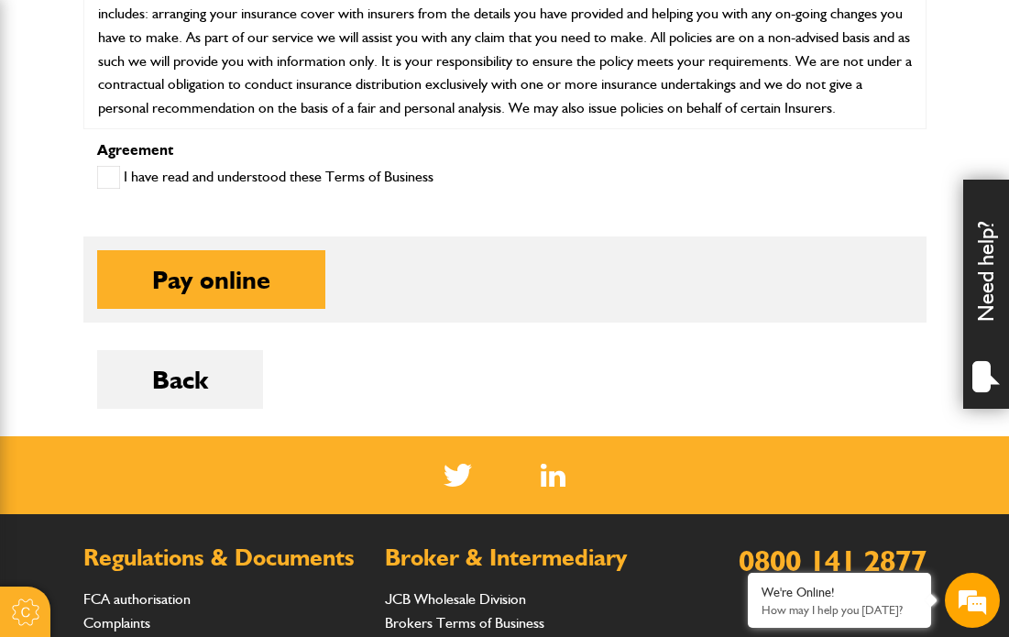
scroll to position [1051, 0]
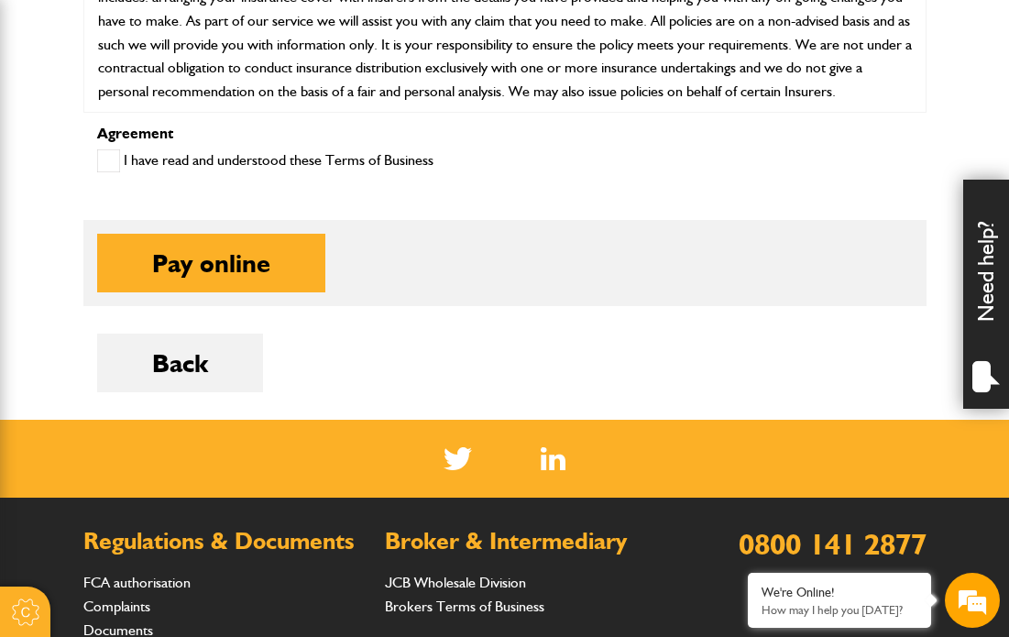
click at [107, 172] on span at bounding box center [108, 160] width 23 height 23
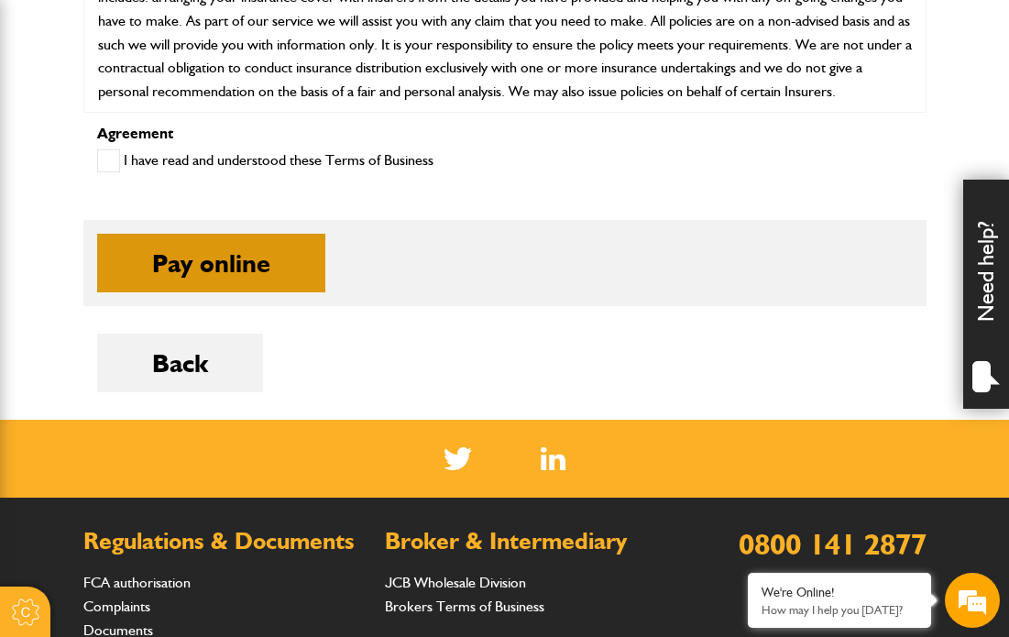
click at [193, 286] on button "Pay online" at bounding box center [211, 263] width 228 height 59
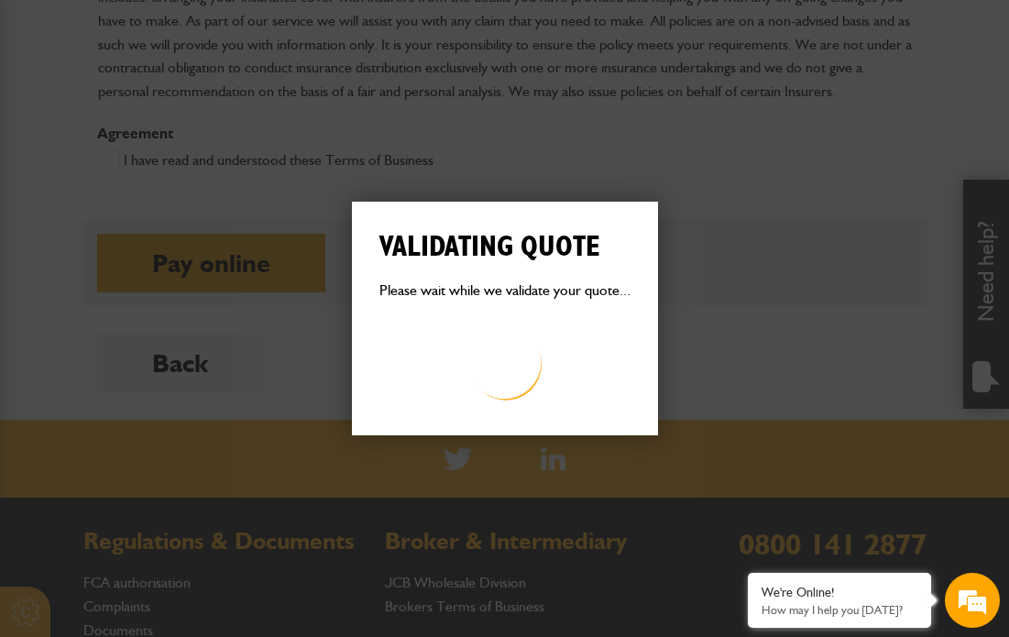
scroll to position [0, 0]
